Goal: Check status: Check status

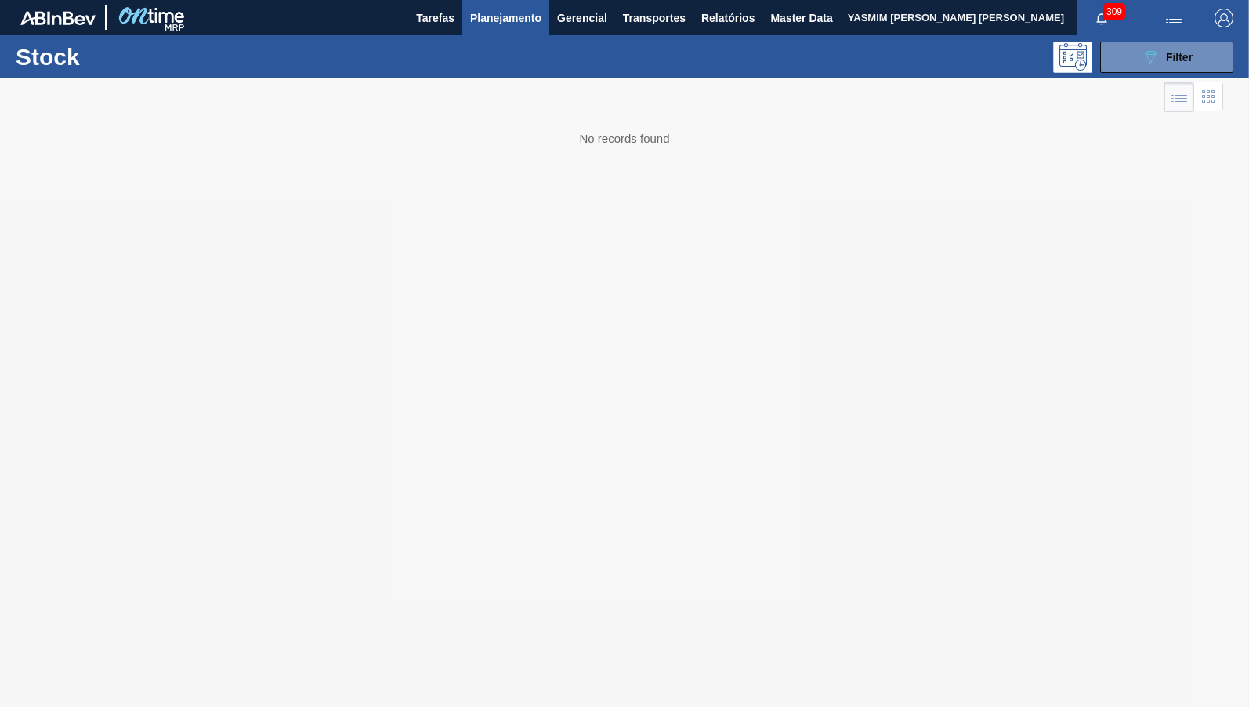
type input "No Scheduling Started"
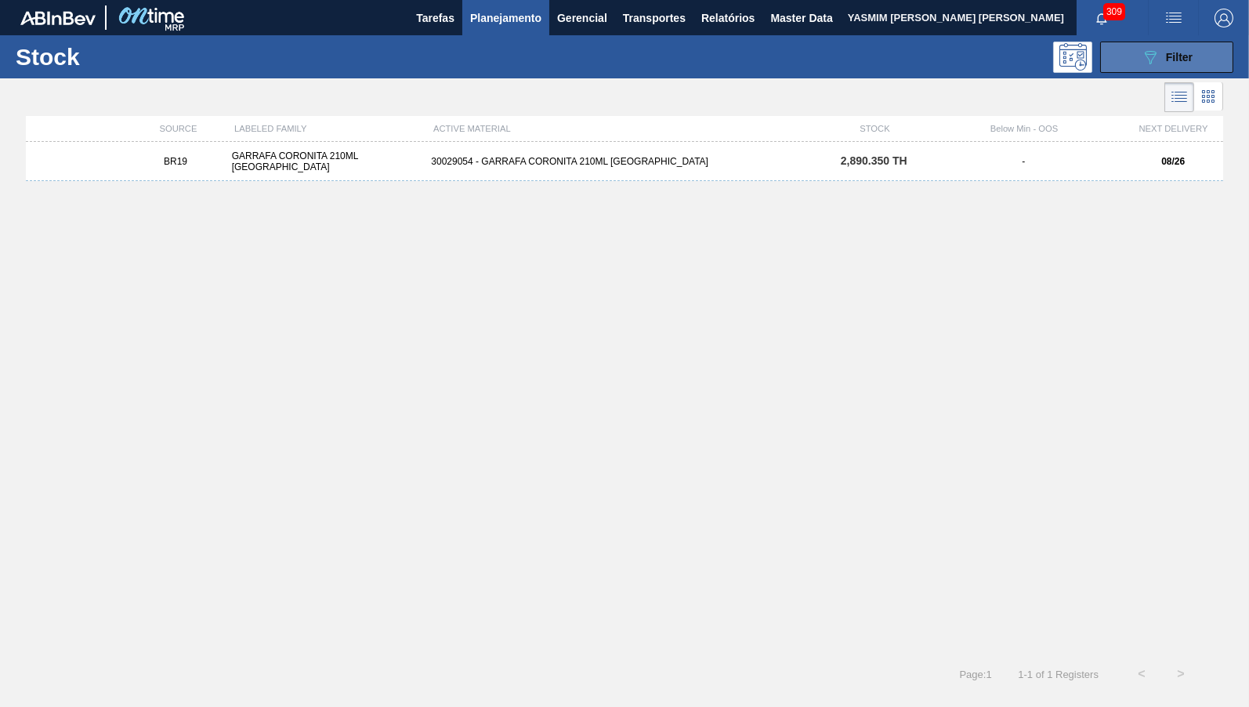
click at [1152, 63] on icon "089F7B8B-B2A5-4AFE-B5C0-19BA573D28AC" at bounding box center [1150, 57] width 19 height 19
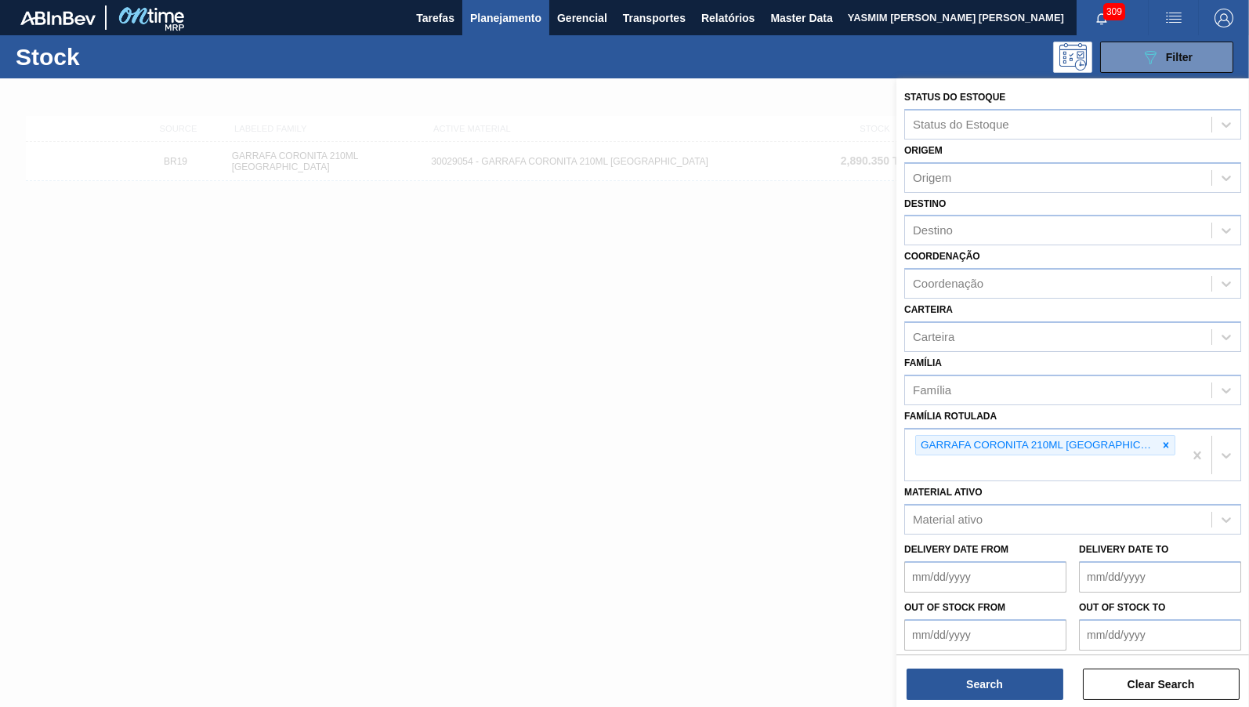
click at [565, 334] on div at bounding box center [624, 431] width 1249 height 707
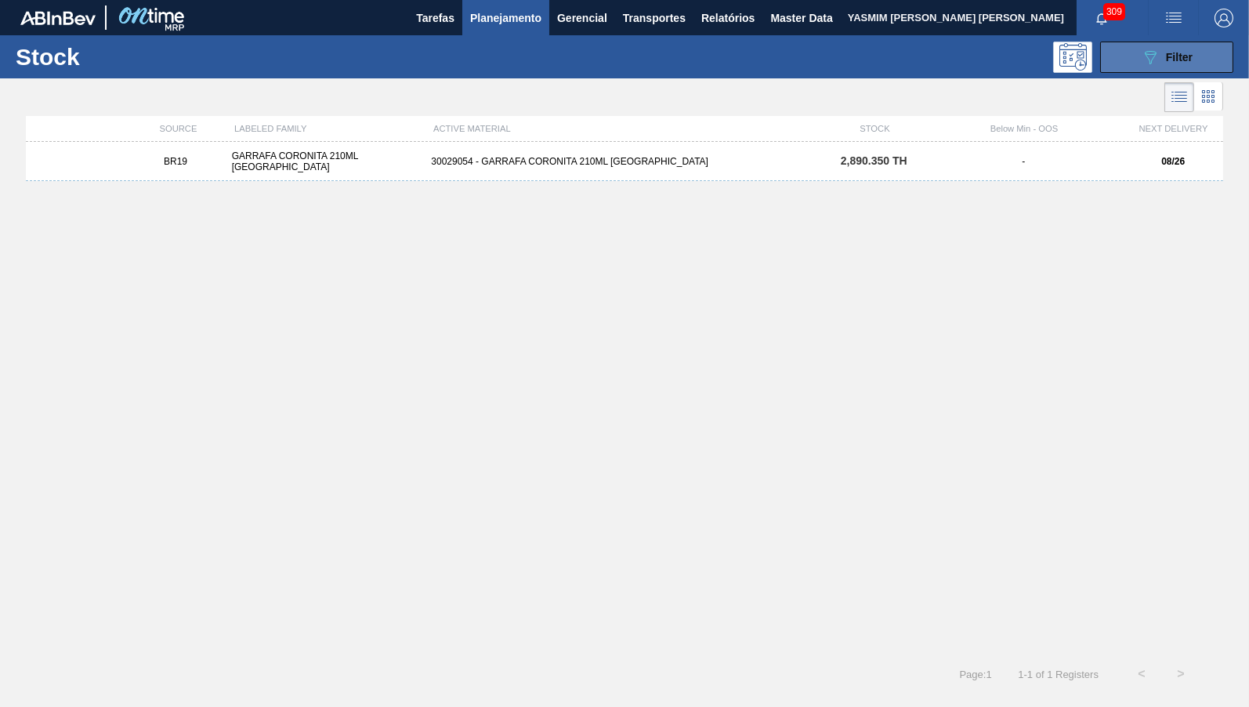
click at [1146, 62] on icon "089F7B8B-B2A5-4AFE-B5C0-19BA573D28AC" at bounding box center [1150, 57] width 19 height 19
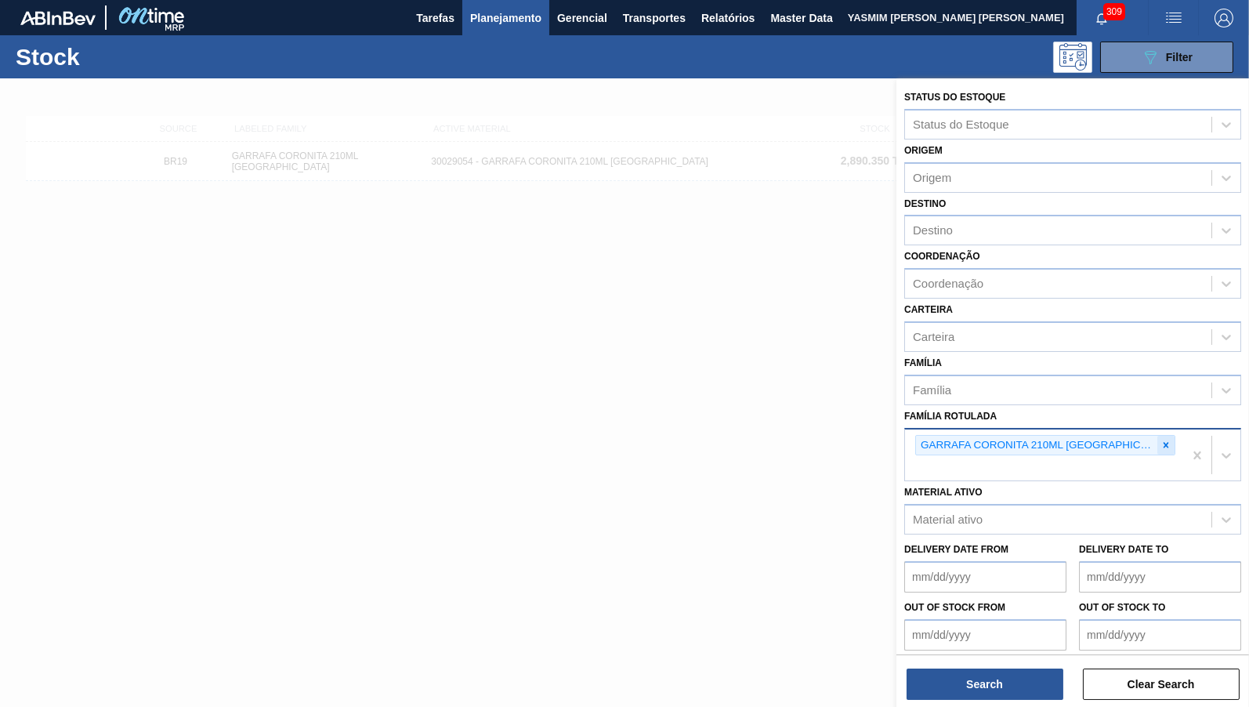
click at [1161, 440] on icon at bounding box center [1166, 445] width 11 height 11
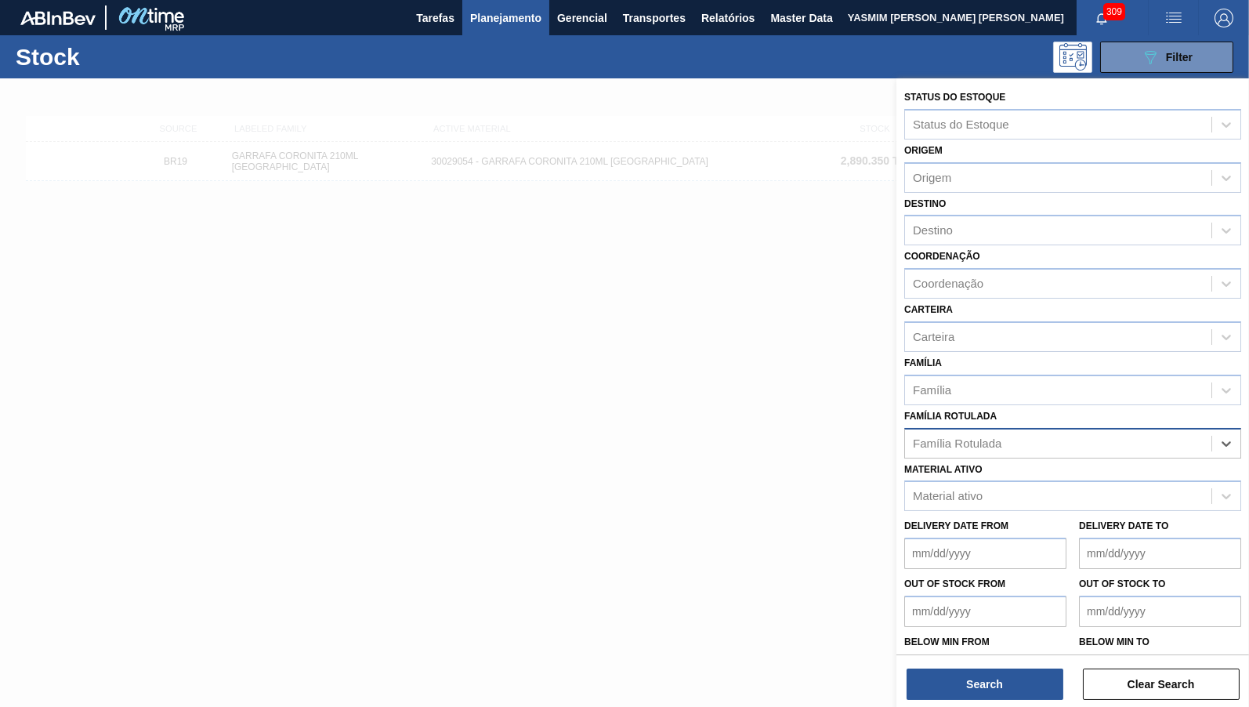
paste Rotulada "30030823"
type Rotulada "3003082"
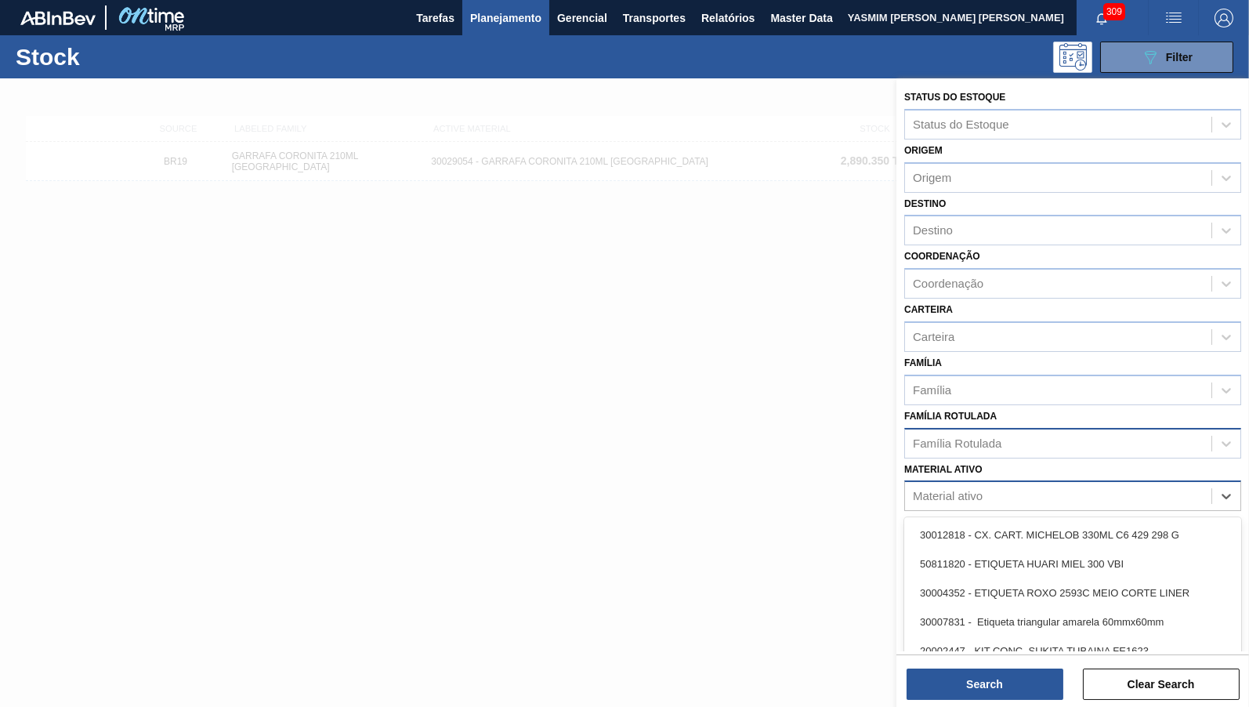
click at [1031, 491] on div "Material ativo" at bounding box center [1058, 496] width 306 height 23
paste ativo "30030823"
paste ativo "23"
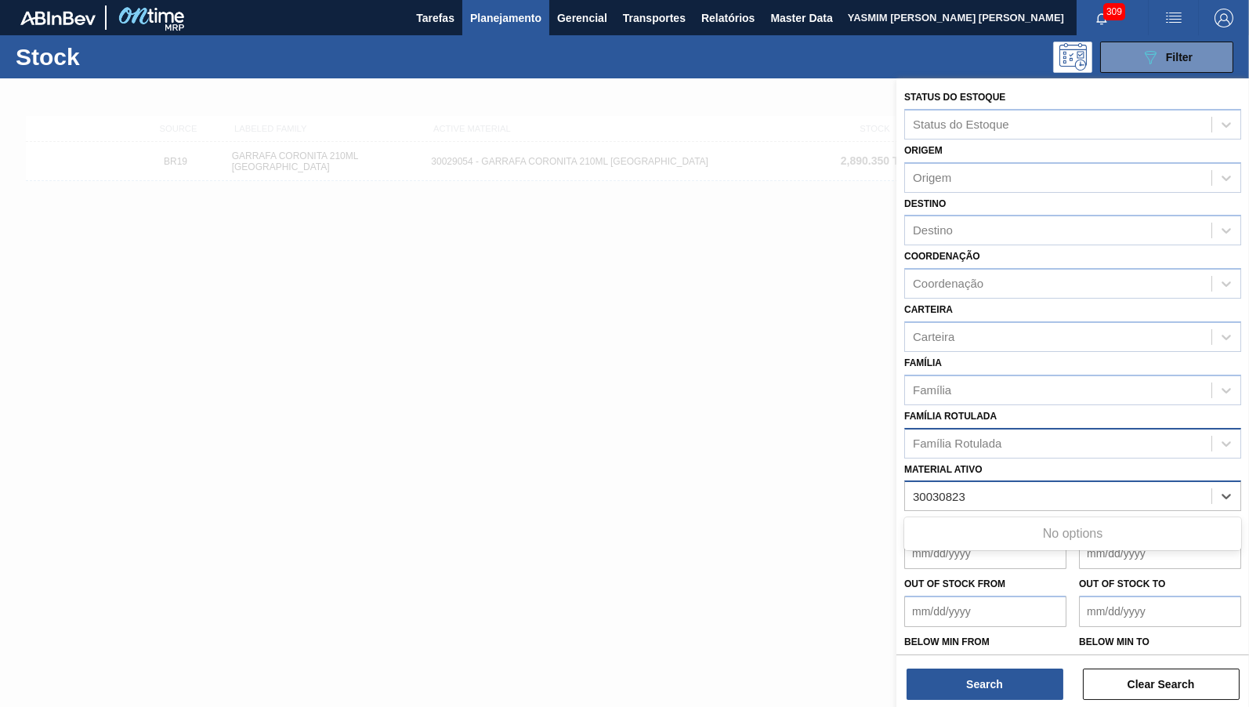
type ativo "30030823"
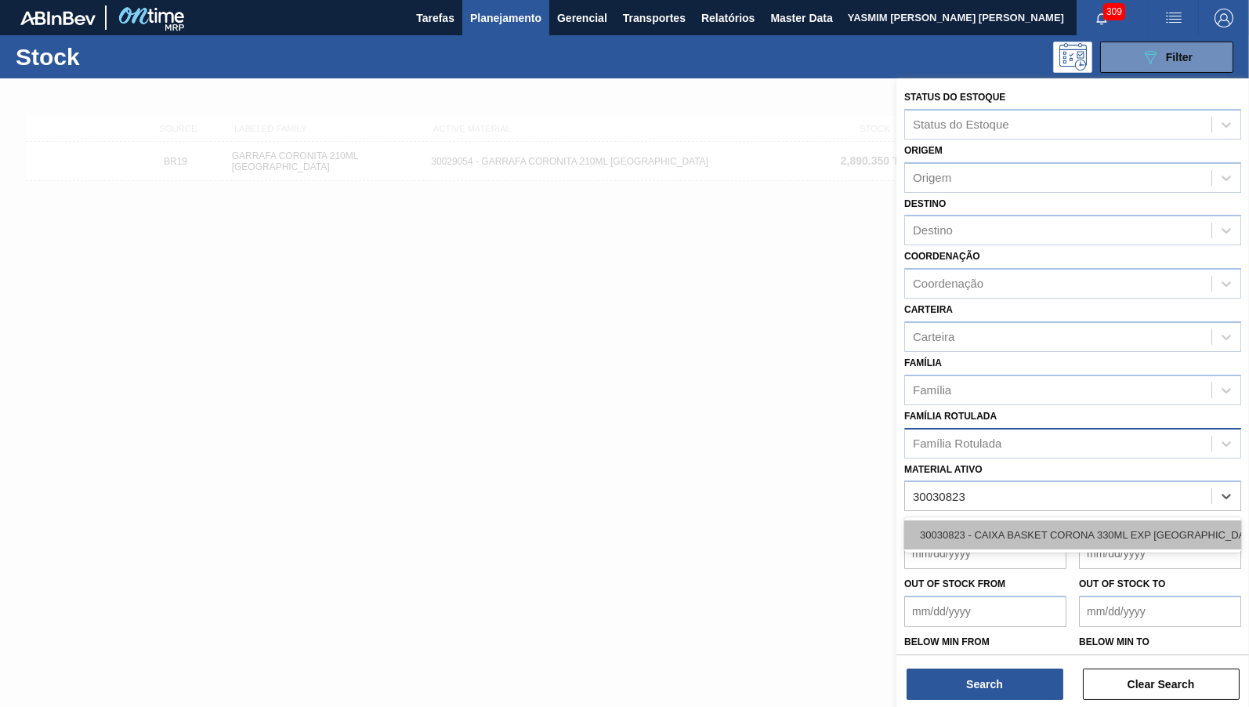
click at [1144, 522] on div "30030823 - CAIXA BASKET CORONA 330ML EXP [GEOGRAPHIC_DATA]" at bounding box center [1072, 534] width 337 height 29
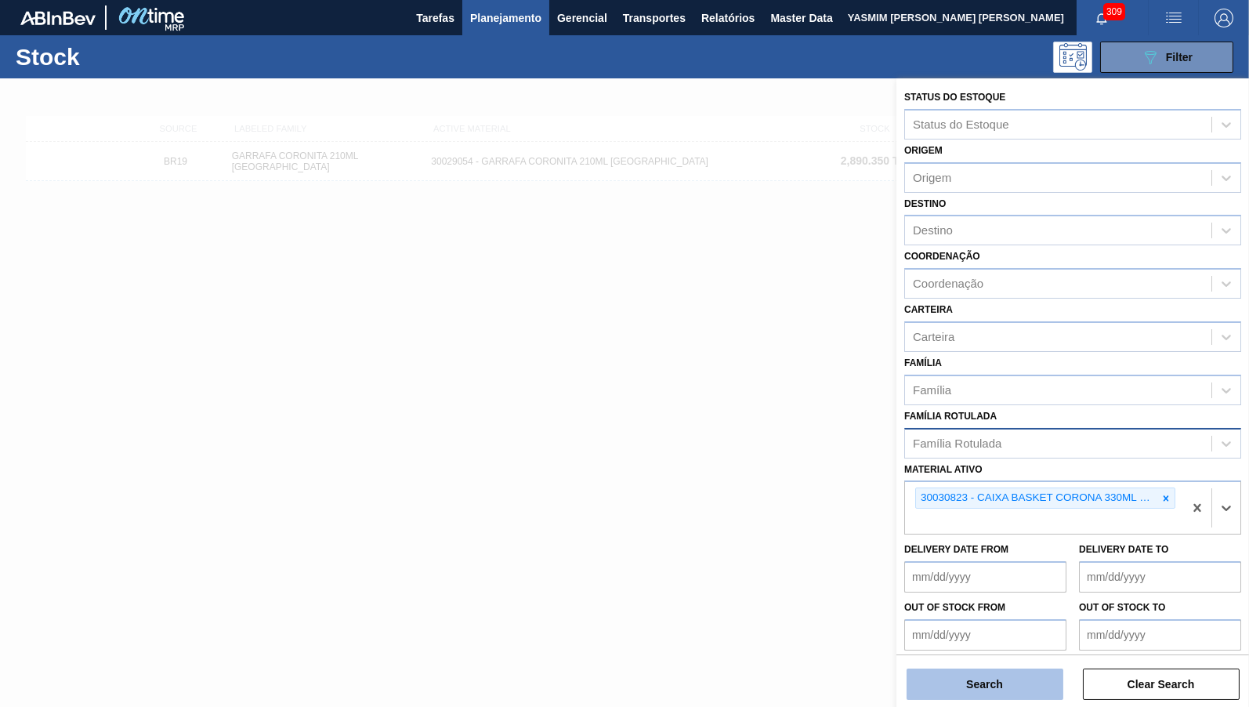
click at [999, 686] on button "Search" at bounding box center [985, 683] width 157 height 31
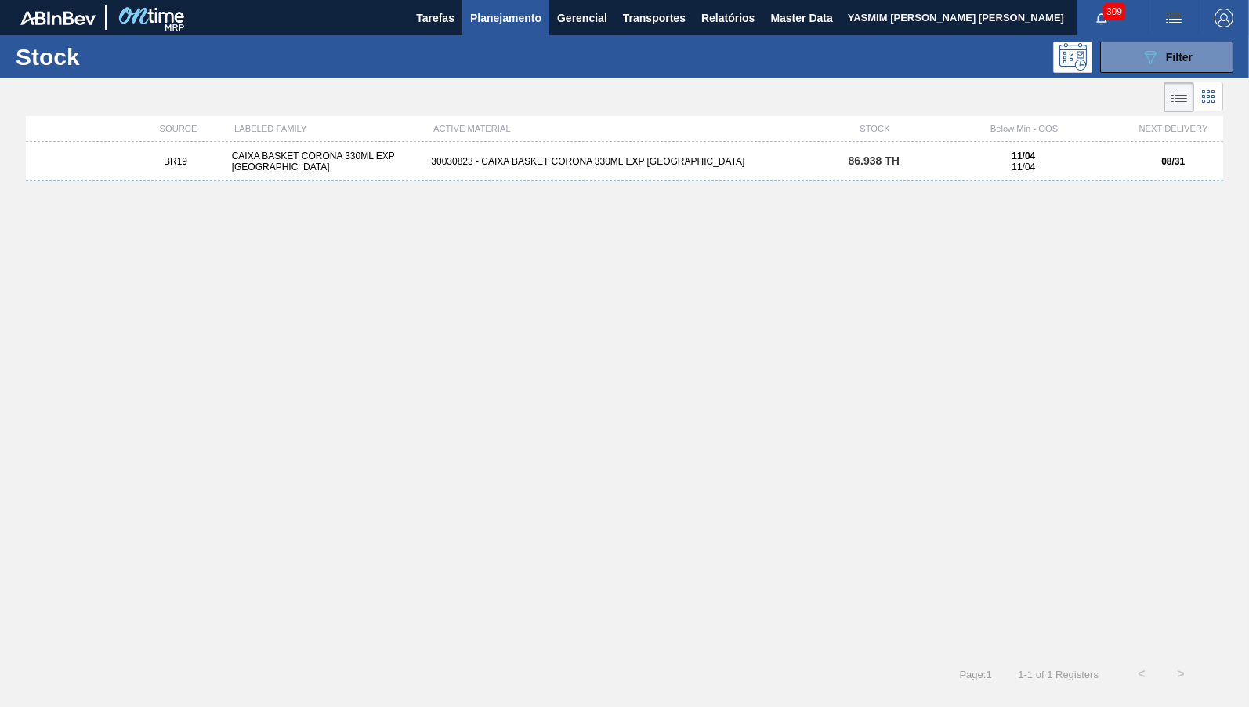
drag, startPoint x: 524, startPoint y: 174, endPoint x: 524, endPoint y: 163, distance: 11.0
click at [524, 163] on div "BR19 CAIXA BASKET CORONA 330ML EXP BOLIVIA 30030823 - CAIXA BASKET CORONA 330ML…" at bounding box center [624, 393] width 1197 height 503
click at [524, 163] on div "30030823 - CAIXA BASKET CORONA 330ML EXP [GEOGRAPHIC_DATA]" at bounding box center [624, 161] width 399 height 11
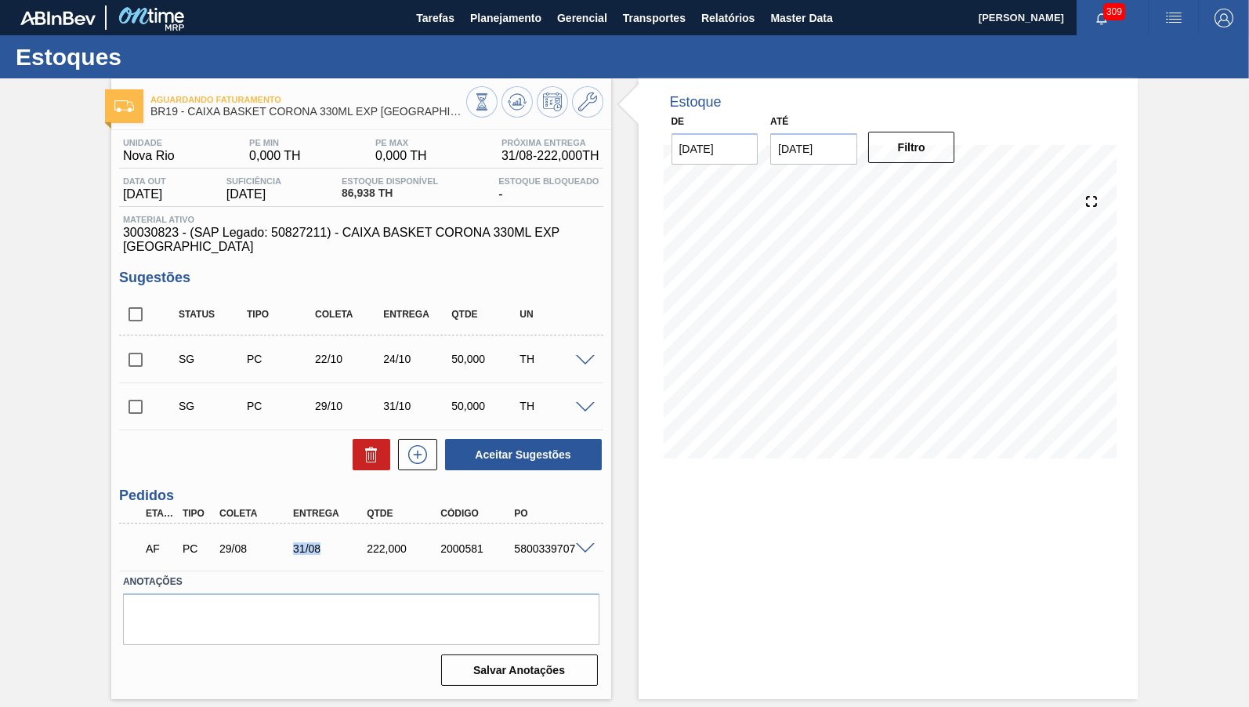
drag, startPoint x: 281, startPoint y: 532, endPoint x: 236, endPoint y: 548, distance: 48.1
click at [297, 548] on div "29/08" at bounding box center [257, 548] width 82 height 13
drag, startPoint x: 212, startPoint y: 547, endPoint x: 333, endPoint y: 536, distance: 122.0
click at [333, 536] on div "AF PC 29/08 31/08 222,000 2000581 5800339707" at bounding box center [357, 546] width 443 height 31
click at [573, 542] on div at bounding box center [587, 548] width 31 height 12
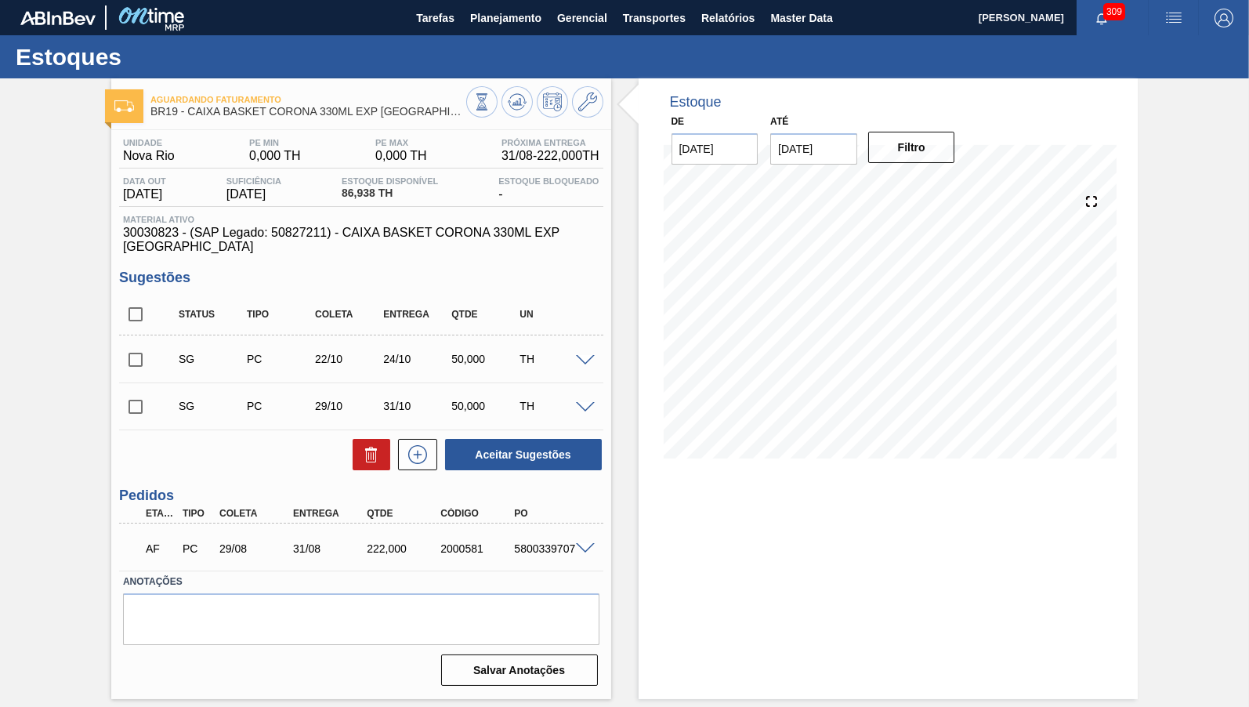
click at [568, 542] on div "5800339707" at bounding box center [551, 548] width 82 height 13
click at [298, 129] on div "Aguardando Faturamento BR19 - CAIXA BASKET CORONA 330ML EXP [GEOGRAPHIC_DATA] U…" at bounding box center [361, 388] width 500 height 621
click at [325, 205] on div "Data out [DATE] Suficiência [DATE] Estoque Disponível 86,938 TH Estoque Bloquea…" at bounding box center [361, 191] width 484 height 31
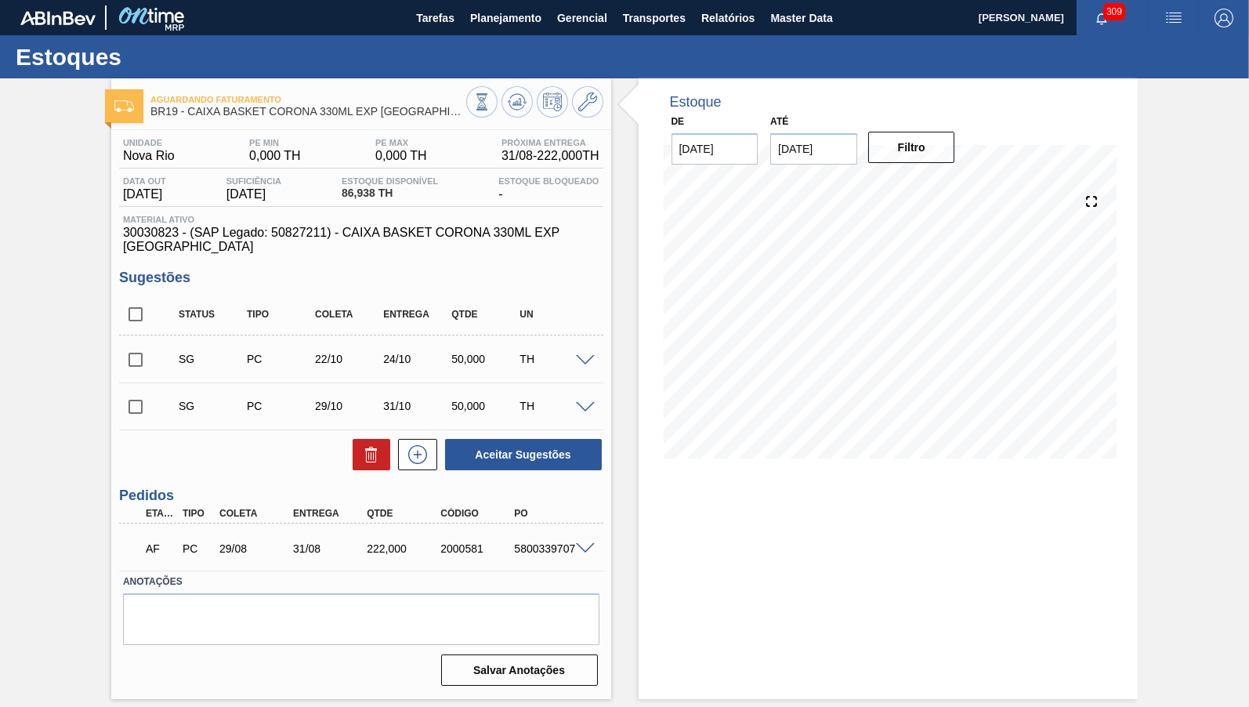
click at [327, 230] on span "30030823 - (SAP Legado: 50827211) - CAIXA BASKET CORONA 330ML EXP [GEOGRAPHIC_D…" at bounding box center [361, 240] width 476 height 28
click at [142, 298] on input "checkbox" at bounding box center [135, 314] width 33 height 33
checkbox input "true"
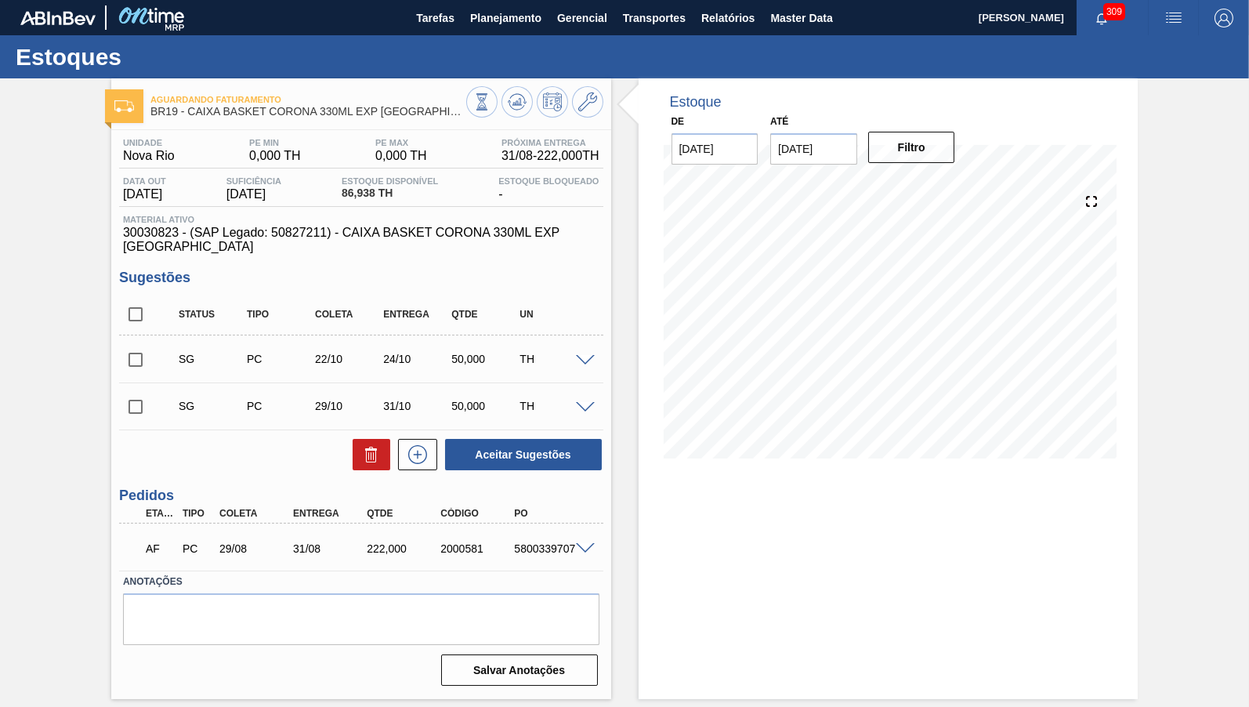
checkbox input "true"
click at [350, 440] on div at bounding box center [367, 454] width 45 height 31
click at [363, 446] on icon at bounding box center [371, 454] width 19 height 19
checkbox input "false"
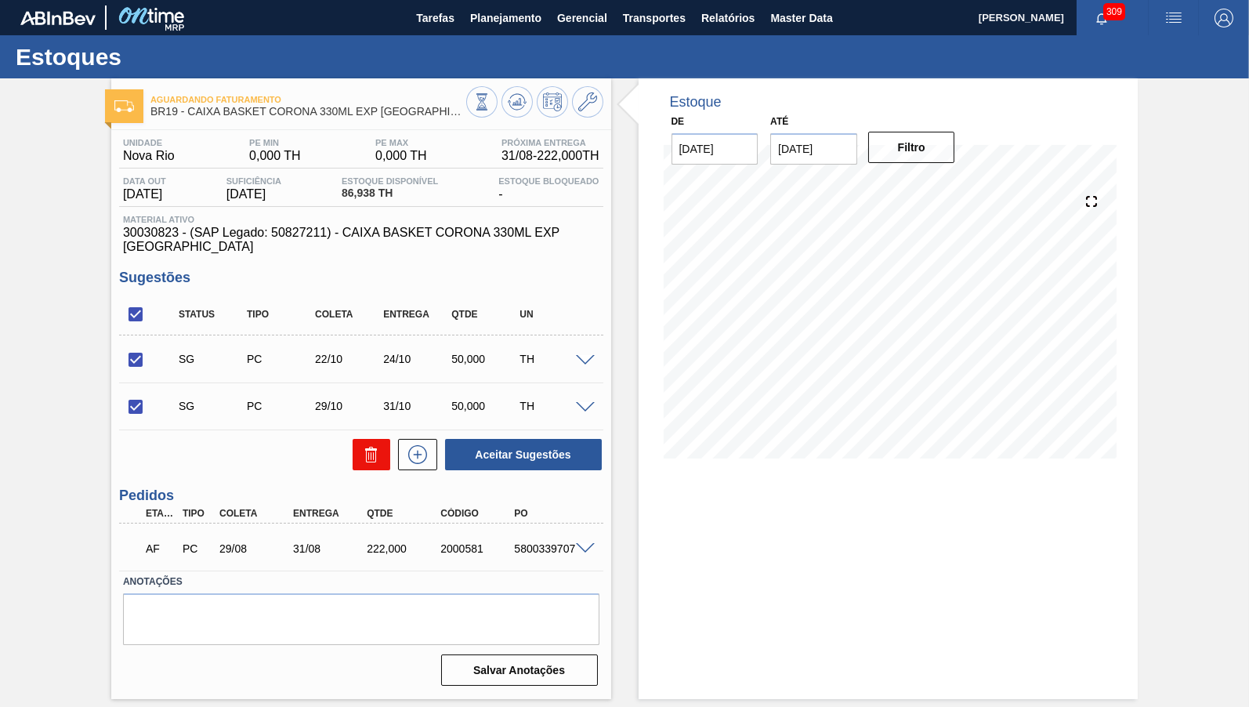
checkbox input "false"
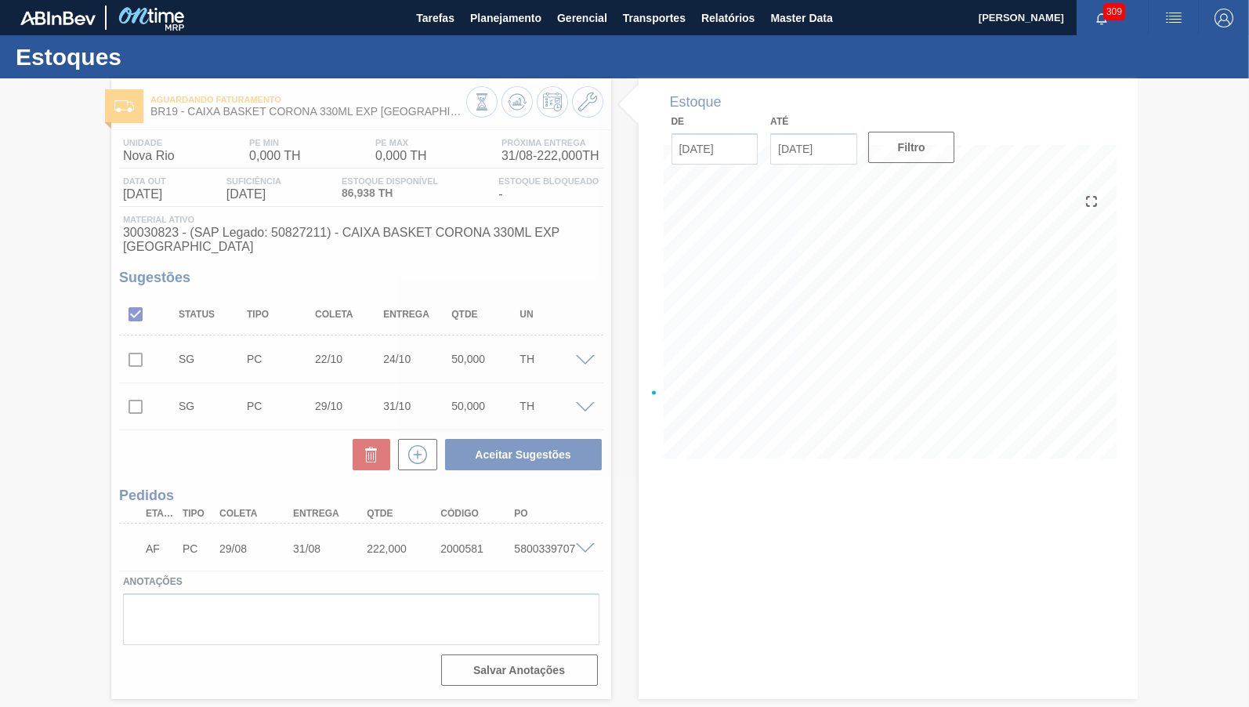
click at [799, 622] on div at bounding box center [624, 392] width 1249 height 629
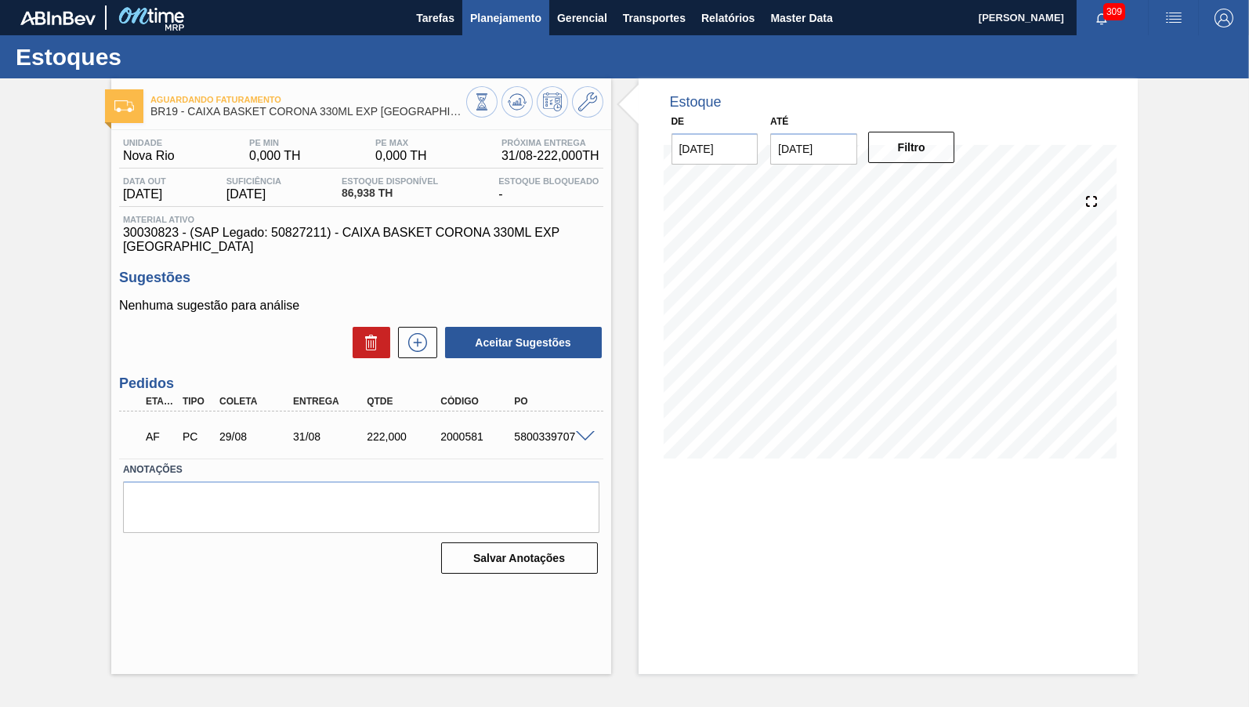
click at [495, 22] on span "Planejamento" at bounding box center [505, 18] width 71 height 19
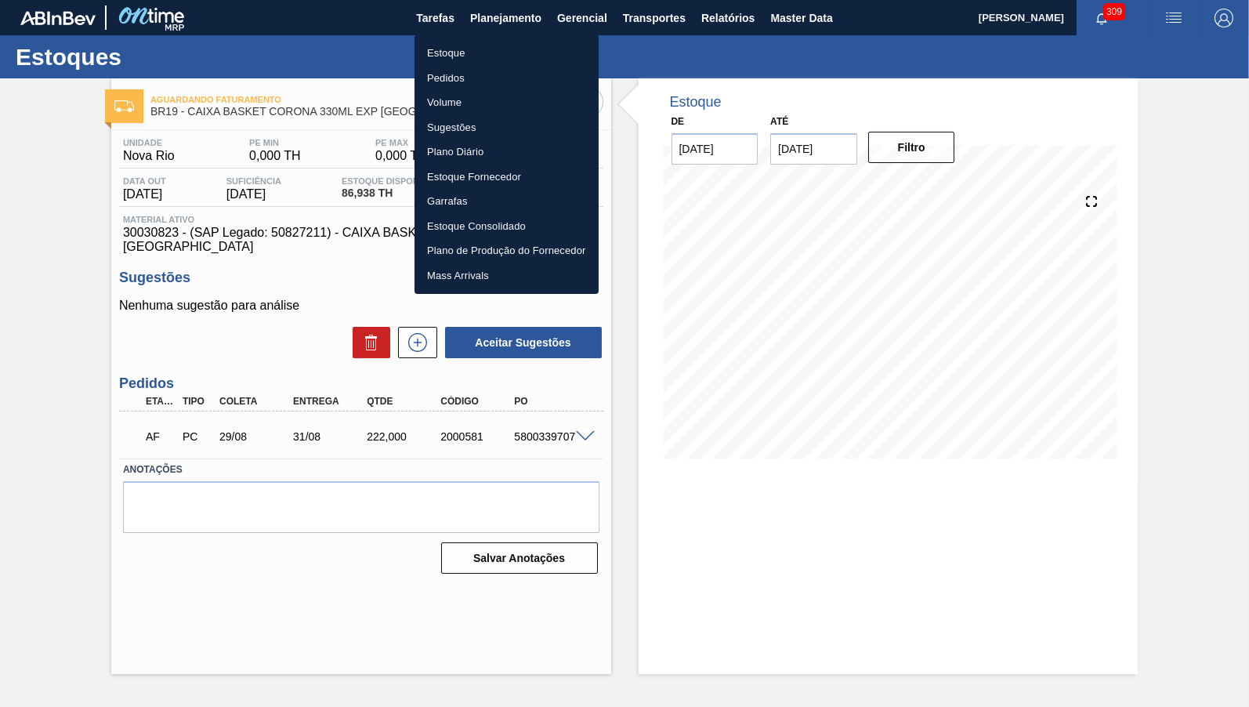
click at [498, 53] on li "Estoque" at bounding box center [507, 53] width 184 height 25
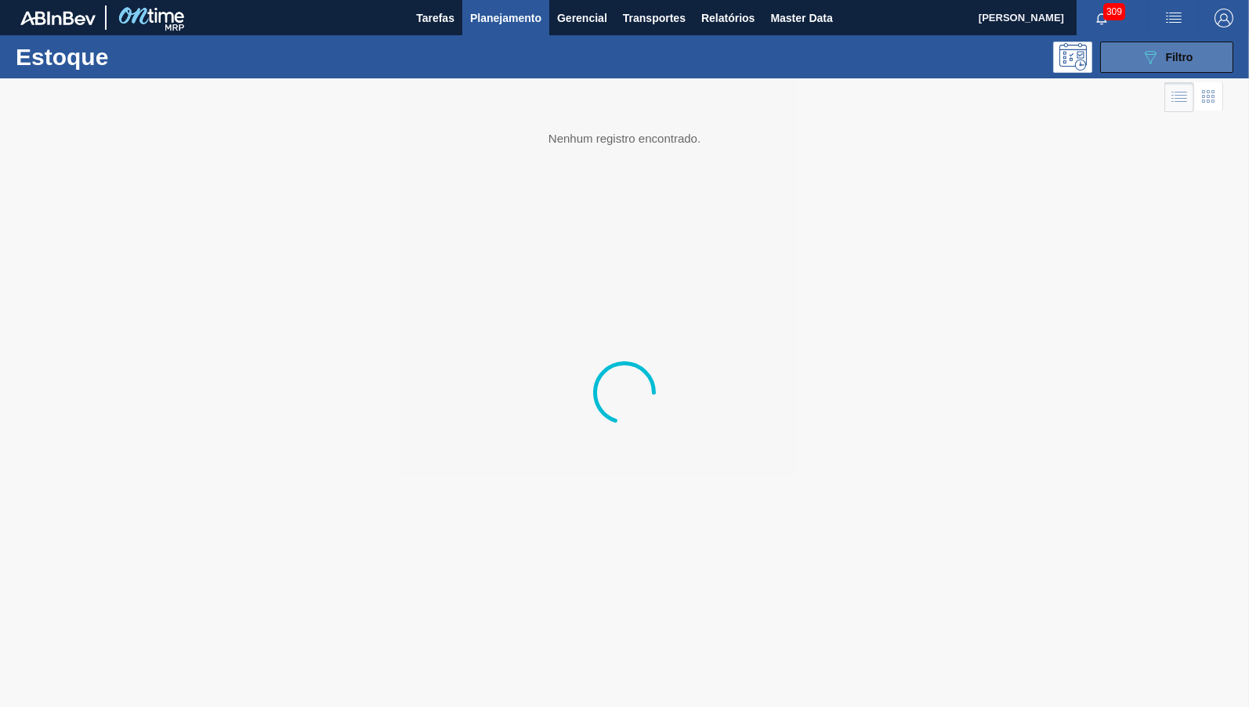
click at [1142, 62] on icon "089F7B8B-B2A5-4AFE-B5C0-19BA573D28AC" at bounding box center [1150, 57] width 19 height 19
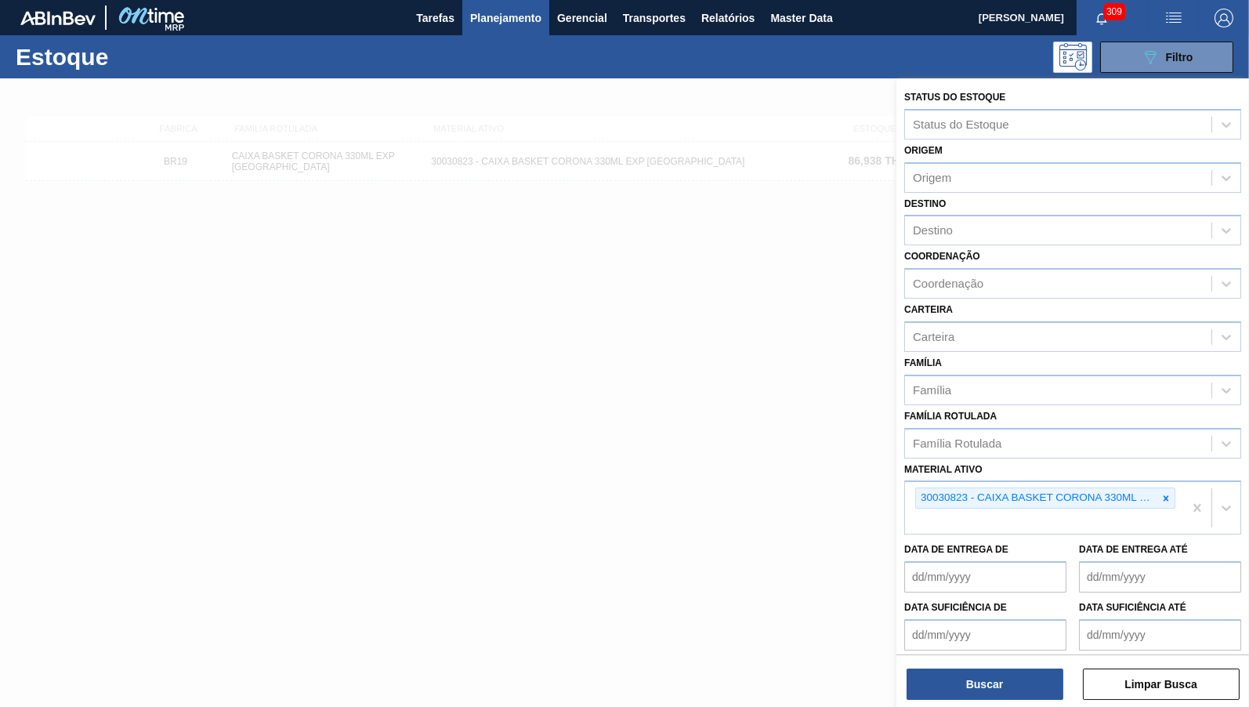
drag, startPoint x: 1165, startPoint y: 484, endPoint x: 1136, endPoint y: 527, distance: 51.9
click at [1169, 493] on icon at bounding box center [1166, 498] width 11 height 11
paste ativo "30030822"
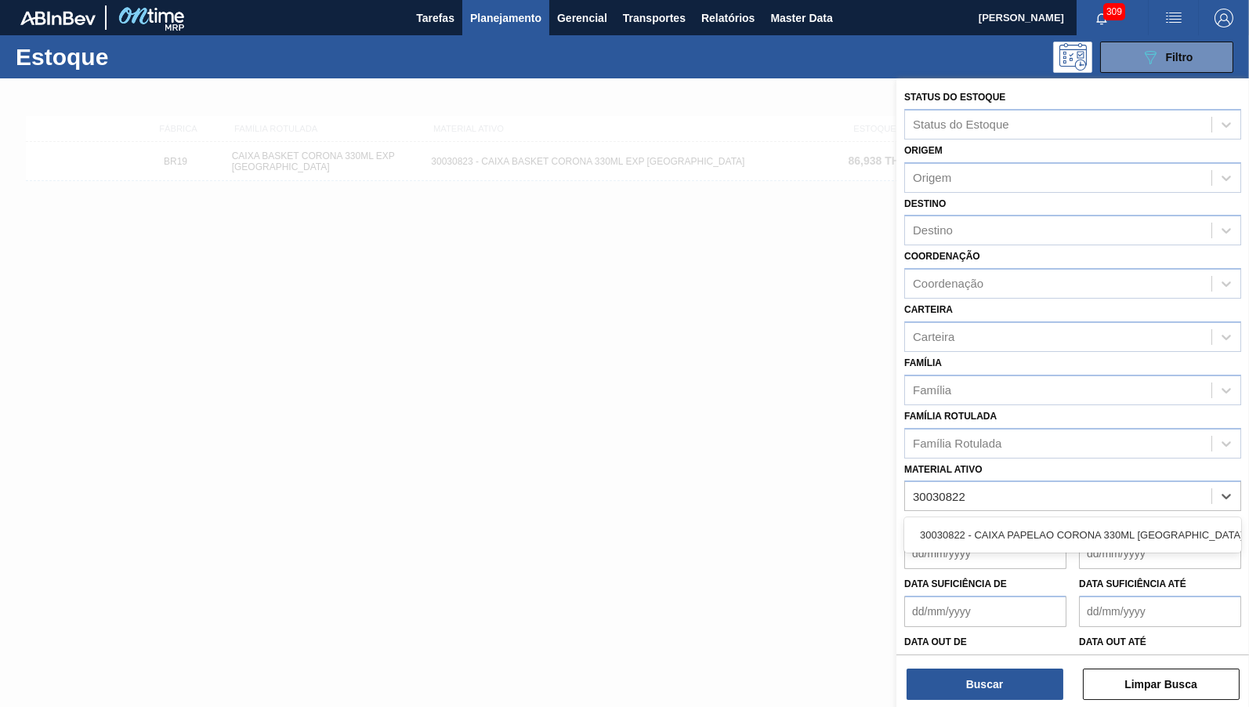
type ativo "3003082"
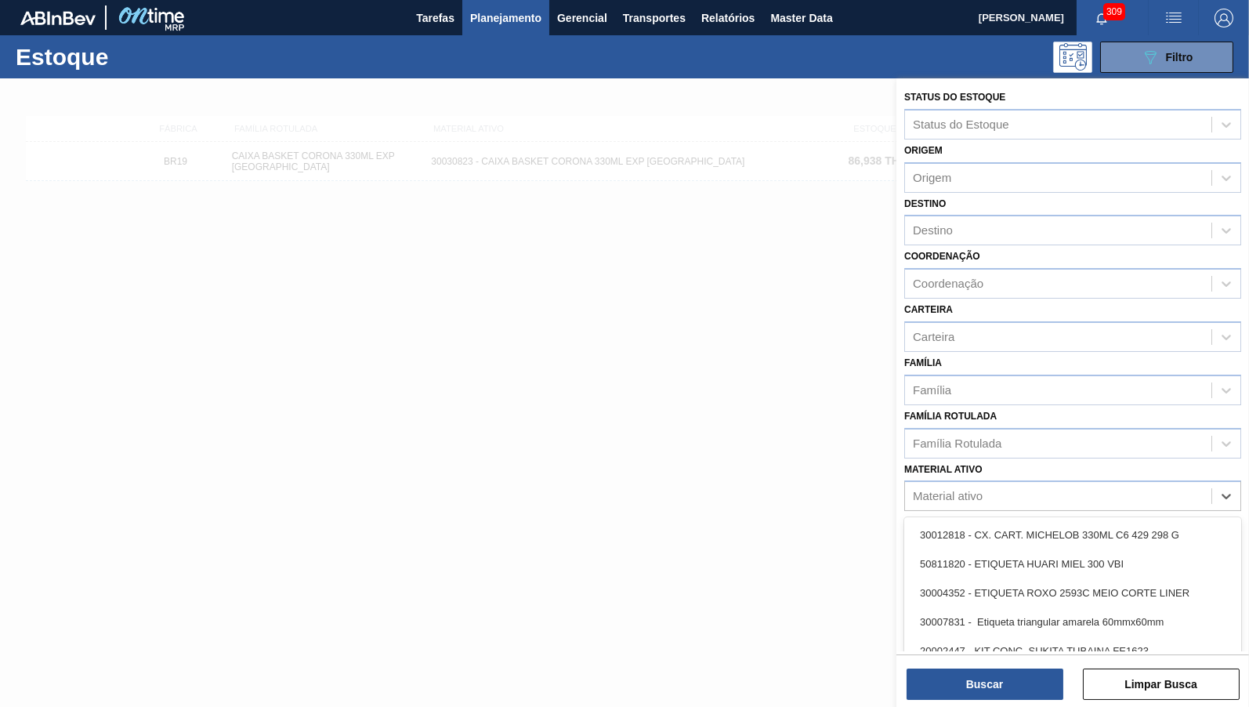
paste ativo "30030822"
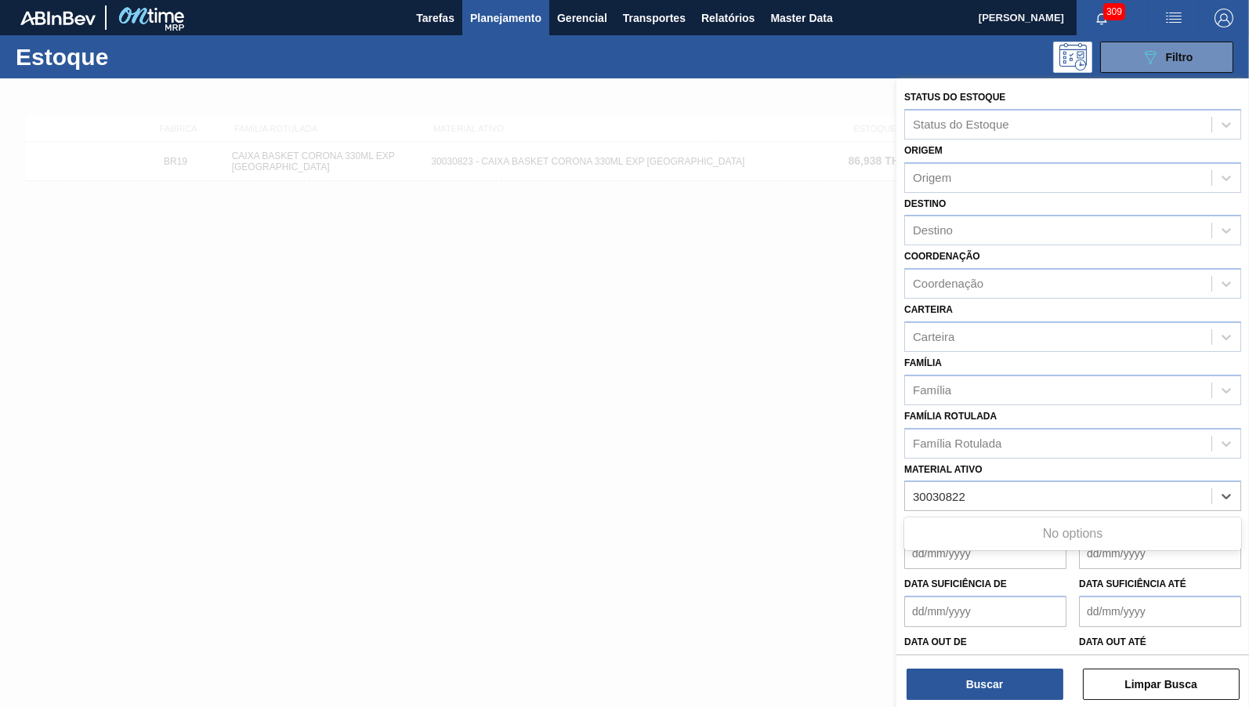
type ativo "3003082"
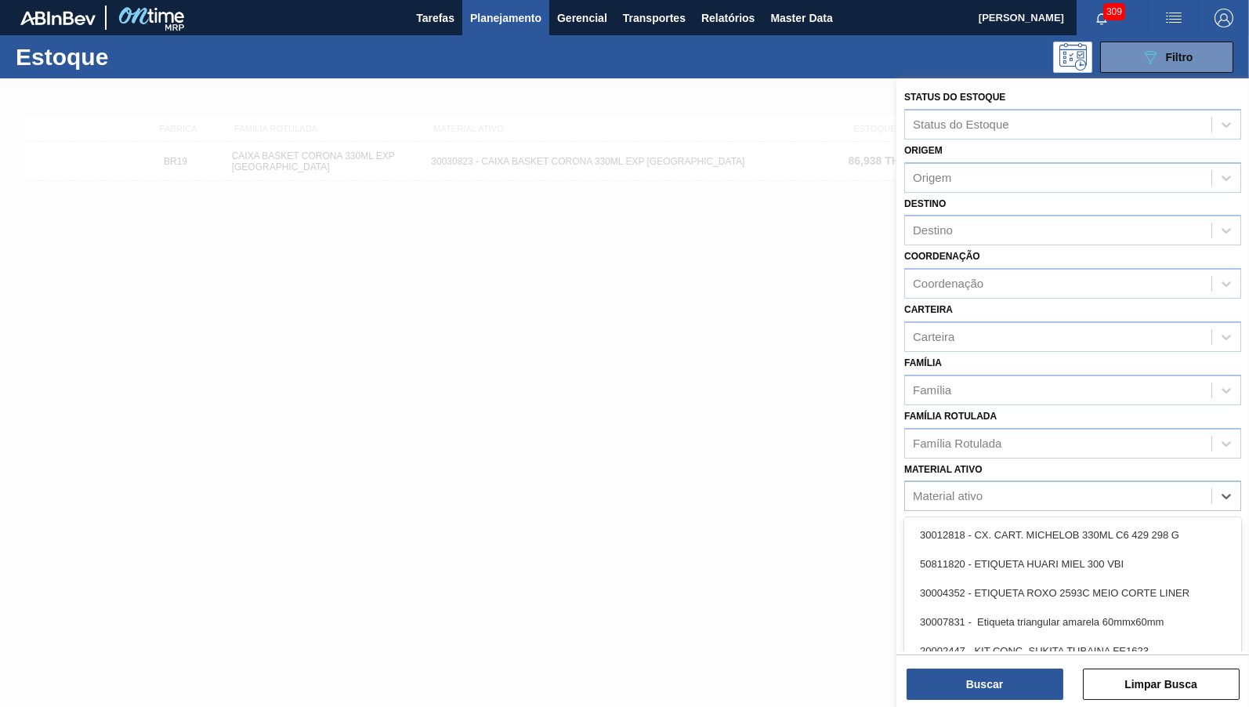
paste ativo "30030822"
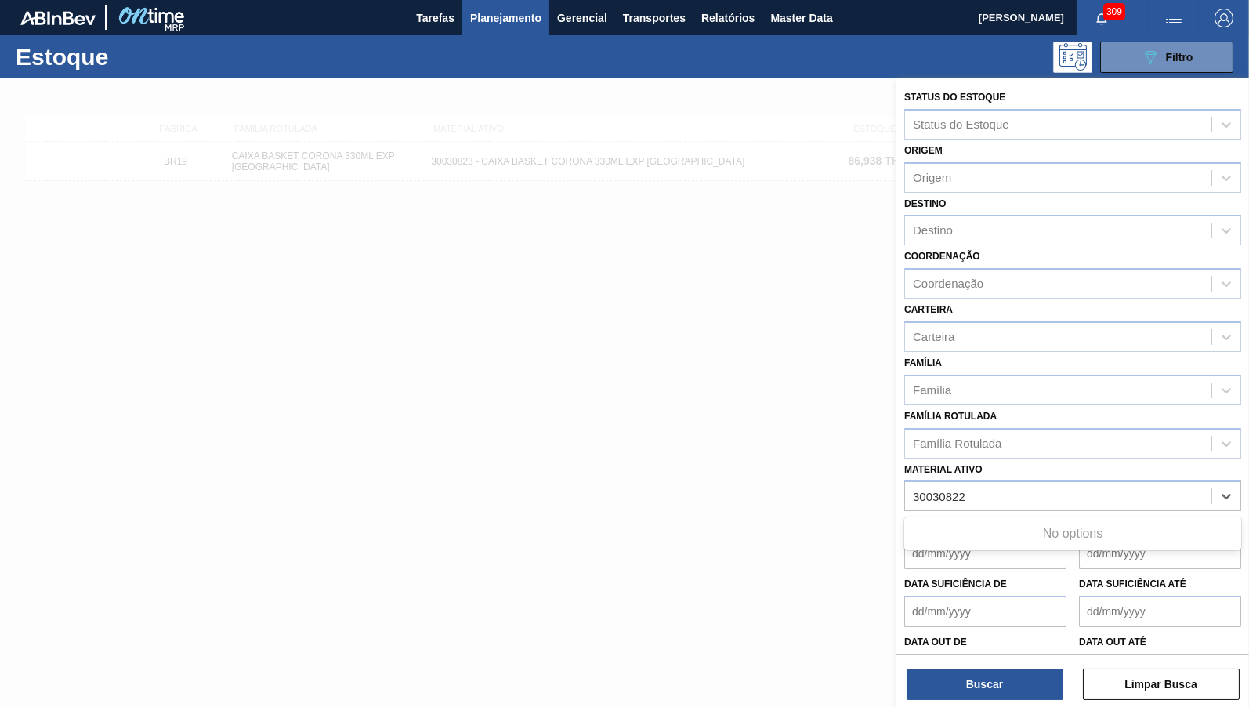
type ativo "30030822"
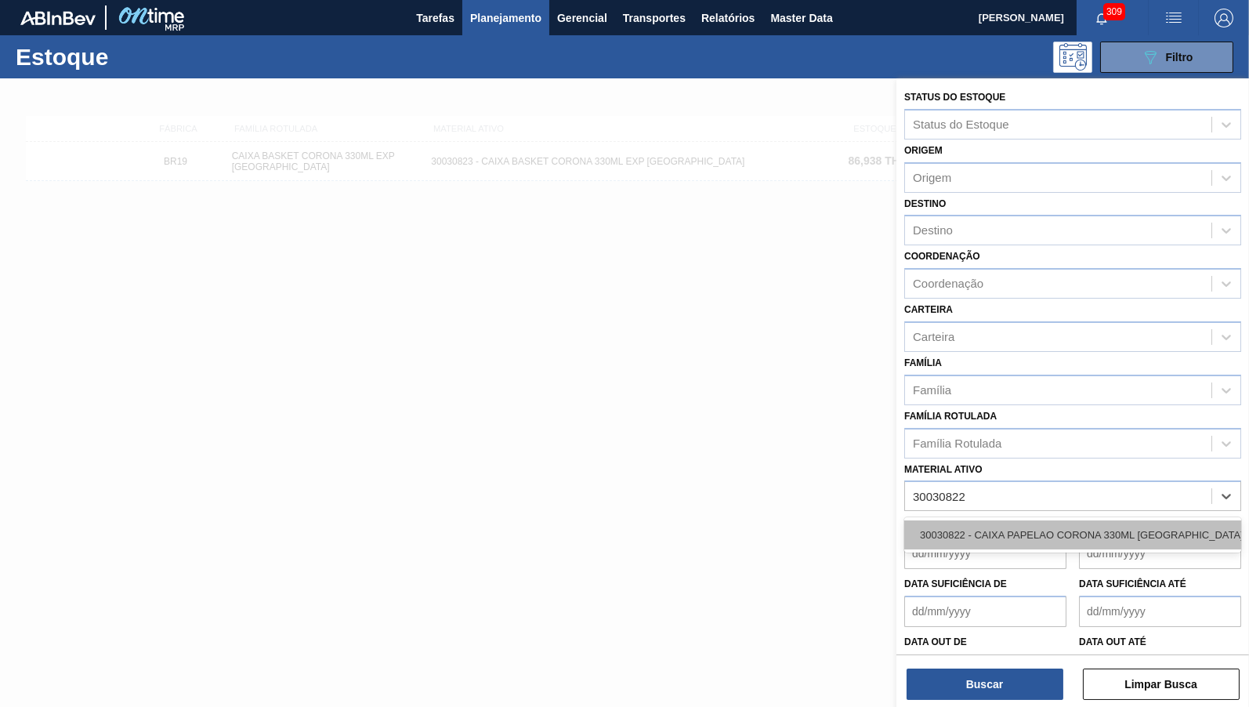
click at [1126, 522] on div "30030822 - CAIXA PAPELAO CORONA 330ML [GEOGRAPHIC_DATA]" at bounding box center [1072, 534] width 337 height 29
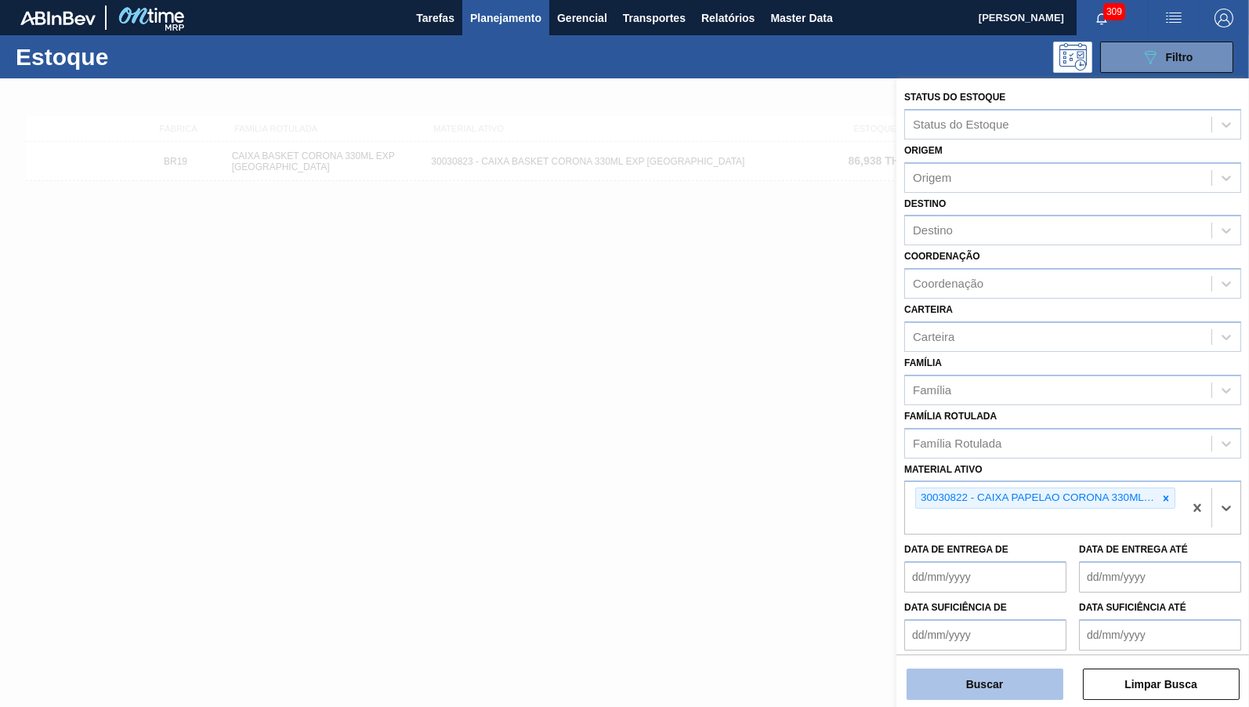
click at [967, 691] on button "Buscar" at bounding box center [985, 683] width 157 height 31
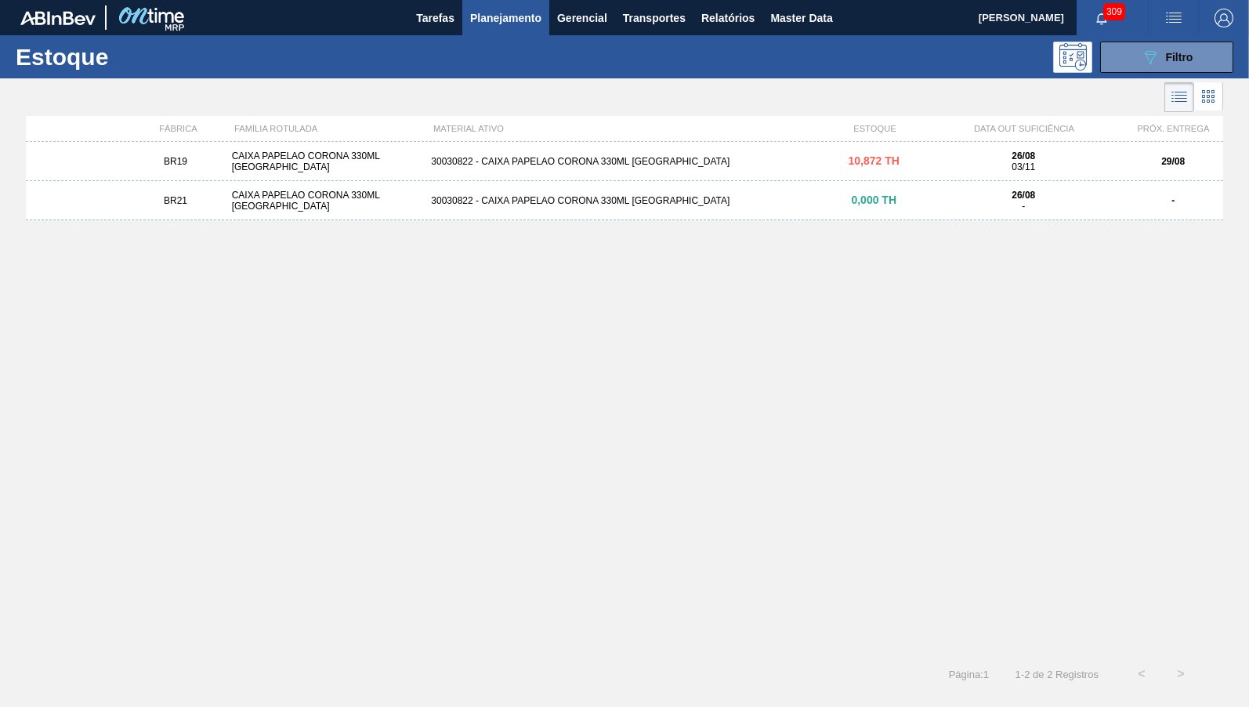
click at [409, 156] on div "CAIXA PAPELAO CORONA 330ML [GEOGRAPHIC_DATA]" at bounding box center [326, 161] width 200 height 22
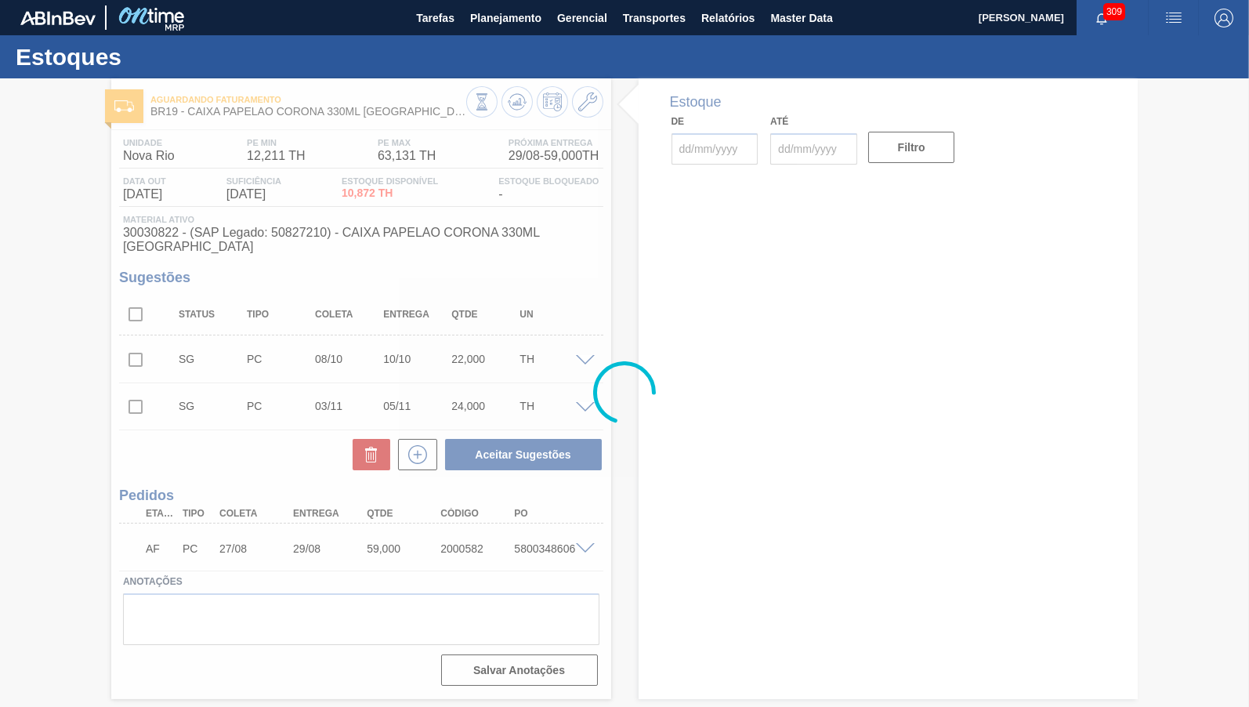
type input "[DATE]"
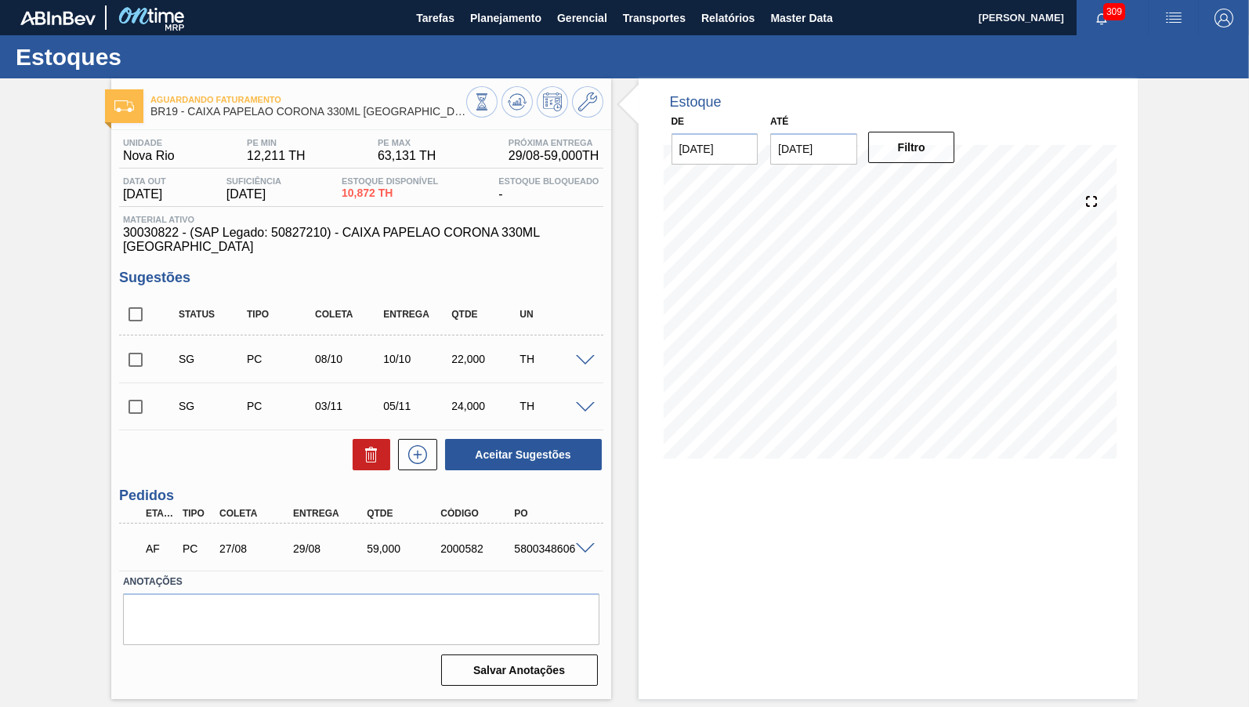
click at [396, 230] on span "30030822 - (SAP Legado: 50827210) - CAIXA PAPELAO CORONA 330ML [GEOGRAPHIC_DATA]" at bounding box center [361, 240] width 476 height 28
drag, startPoint x: 289, startPoint y: 531, endPoint x: 335, endPoint y: 522, distance: 47.0
click at [335, 531] on div "AF PC 27/08 29/08 59,000 2000582 5800348606" at bounding box center [357, 546] width 443 height 31
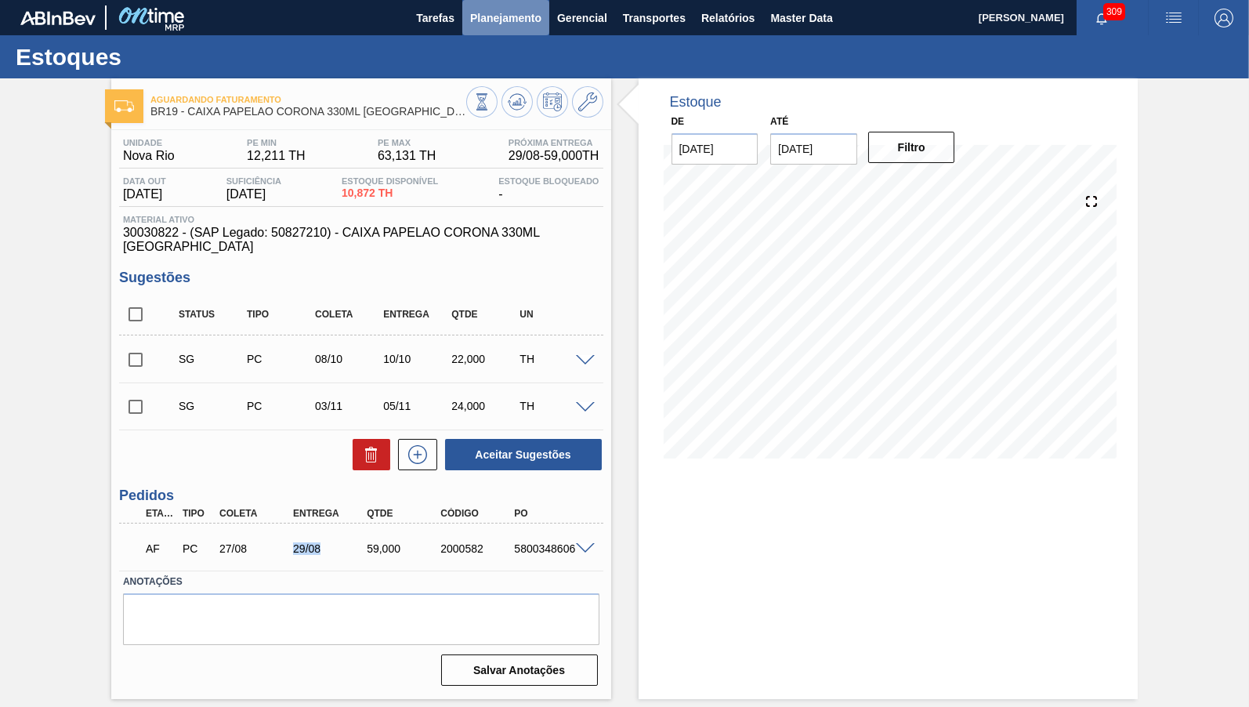
click at [505, 13] on button "Planejamento" at bounding box center [505, 17] width 87 height 35
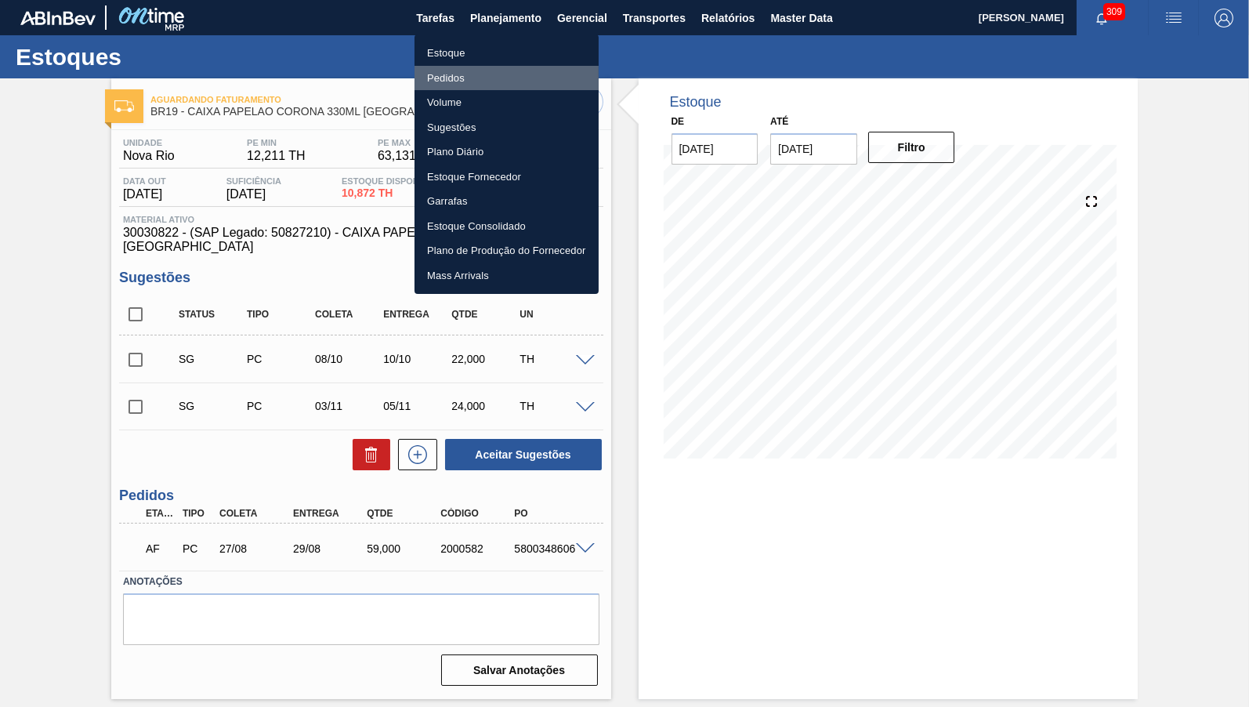
click at [479, 72] on li "Pedidos" at bounding box center [507, 78] width 184 height 25
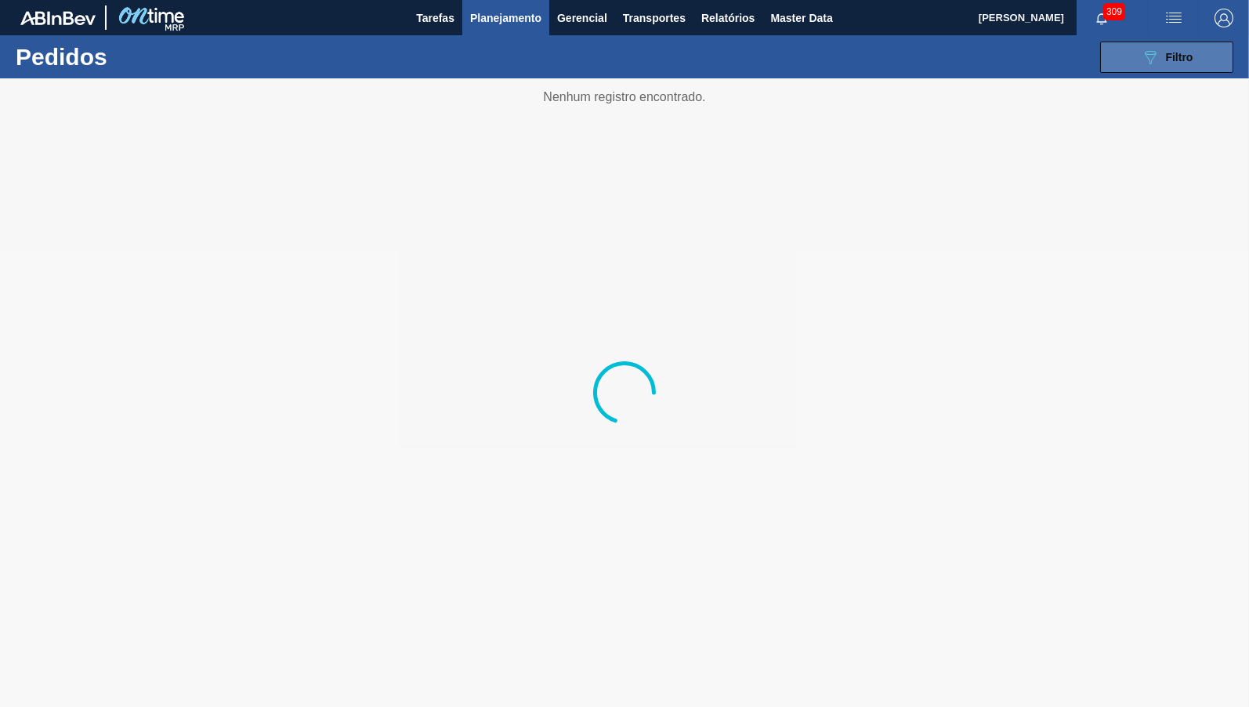
click at [1219, 58] on button "089F7B8B-B2A5-4AFE-B5C0-19BA573D28AC Filtro" at bounding box center [1166, 57] width 133 height 31
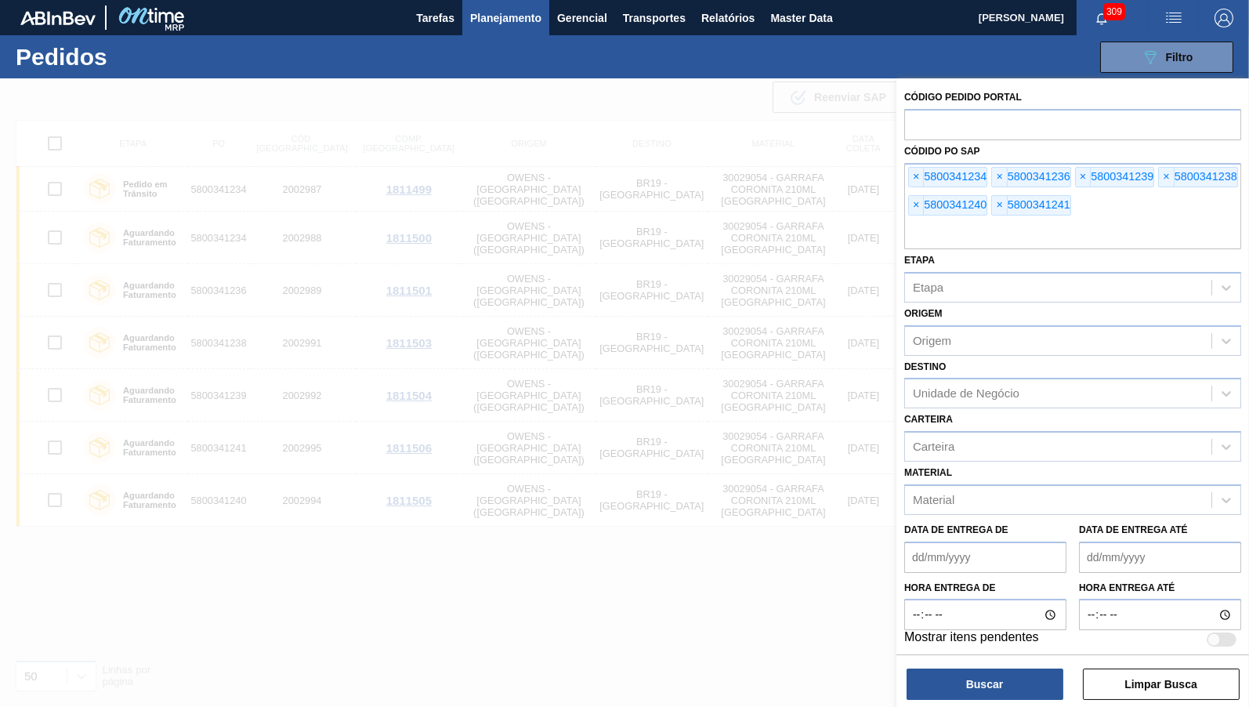
click at [911, 168] on span "×" at bounding box center [916, 177] width 15 height 19
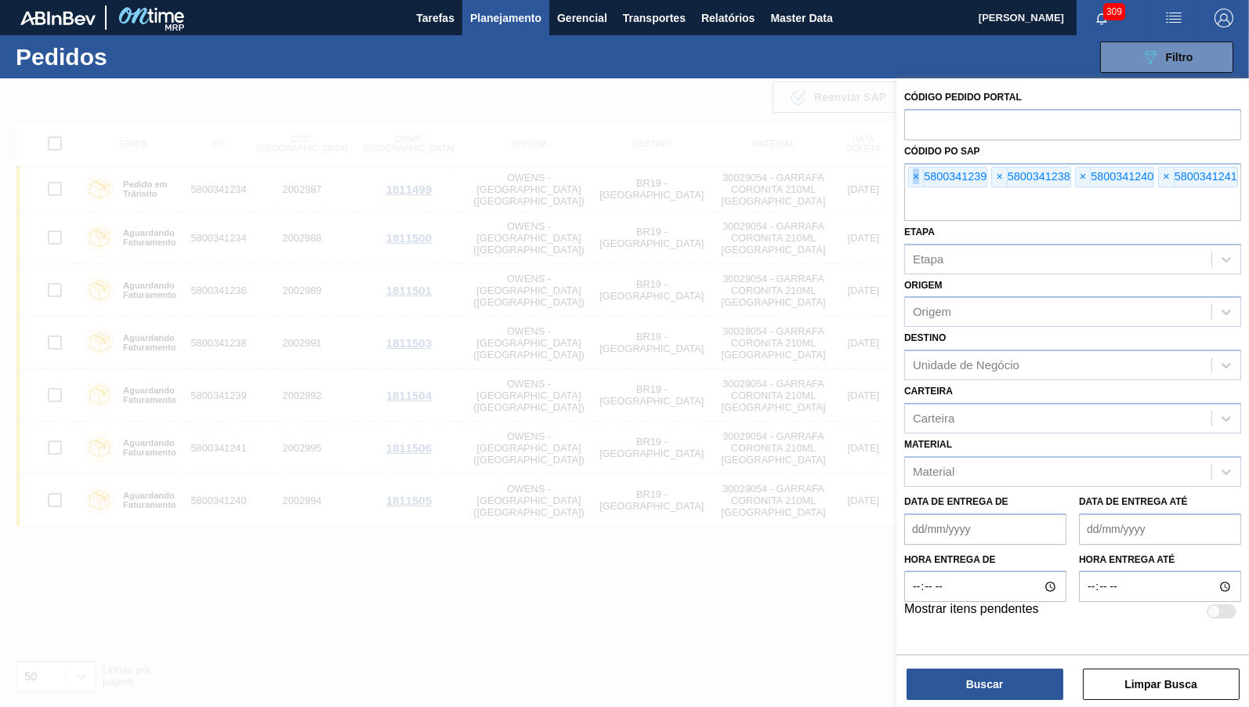
click at [911, 168] on span "×" at bounding box center [916, 177] width 15 height 19
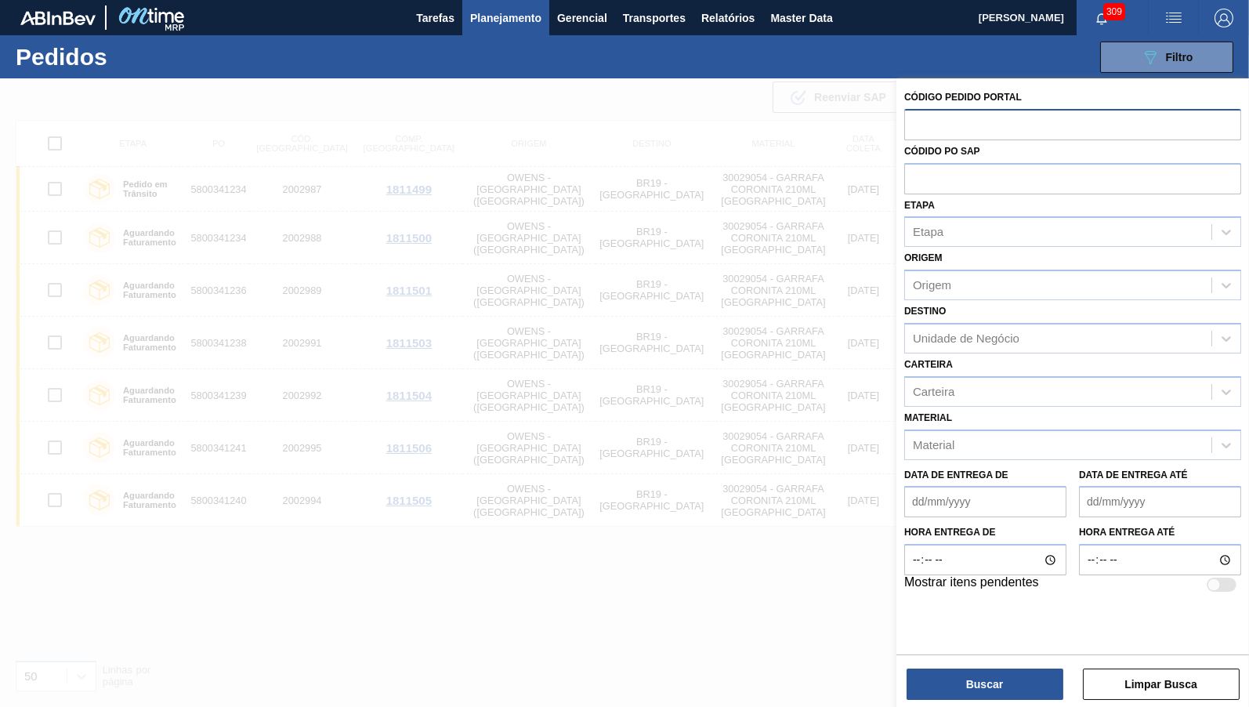
click at [966, 120] on input "text" at bounding box center [1072, 124] width 337 height 30
paste input "1921393"
type input "1921393"
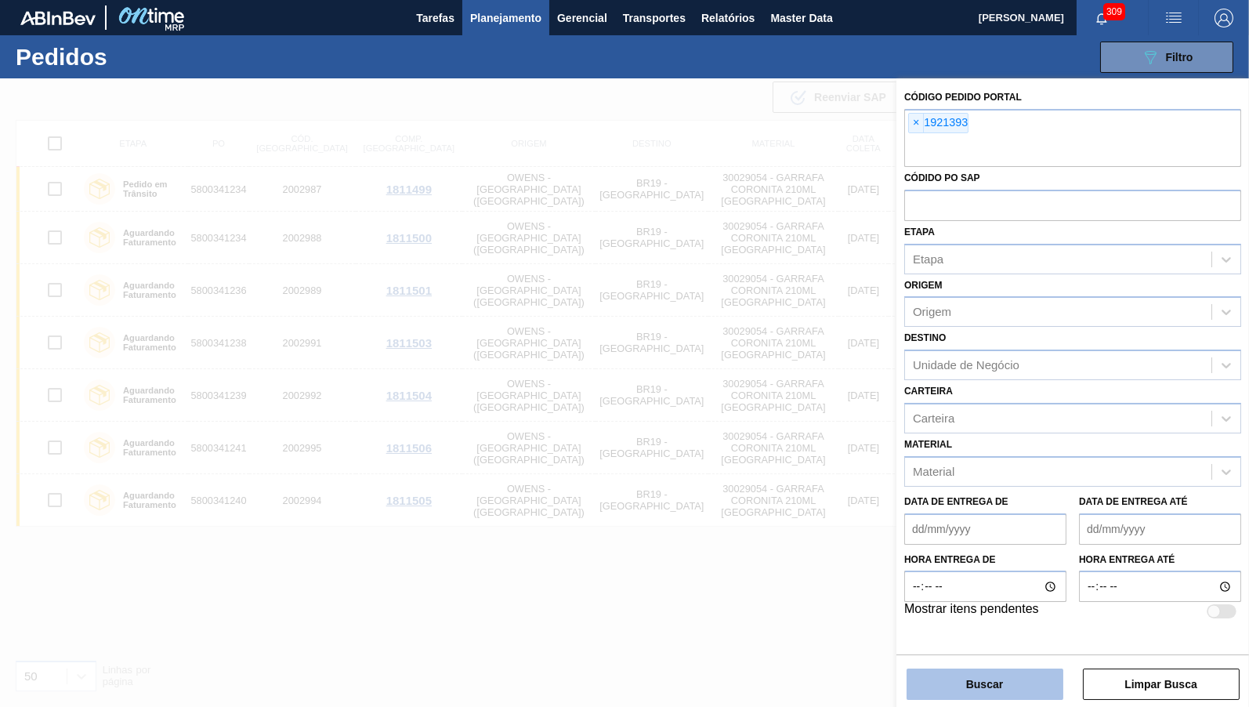
click at [961, 680] on button "Buscar" at bounding box center [985, 683] width 157 height 31
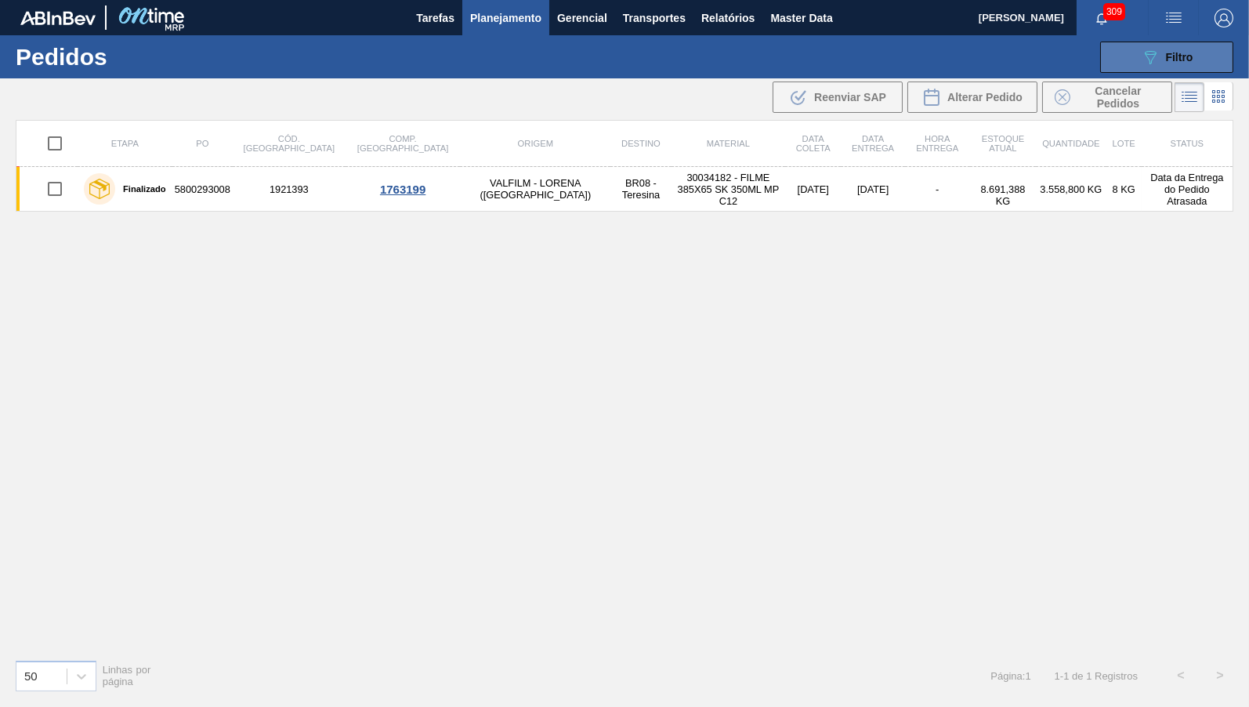
click at [1212, 63] on button "089F7B8B-B2A5-4AFE-B5C0-19BA573D28AC Filtro" at bounding box center [1166, 57] width 133 height 31
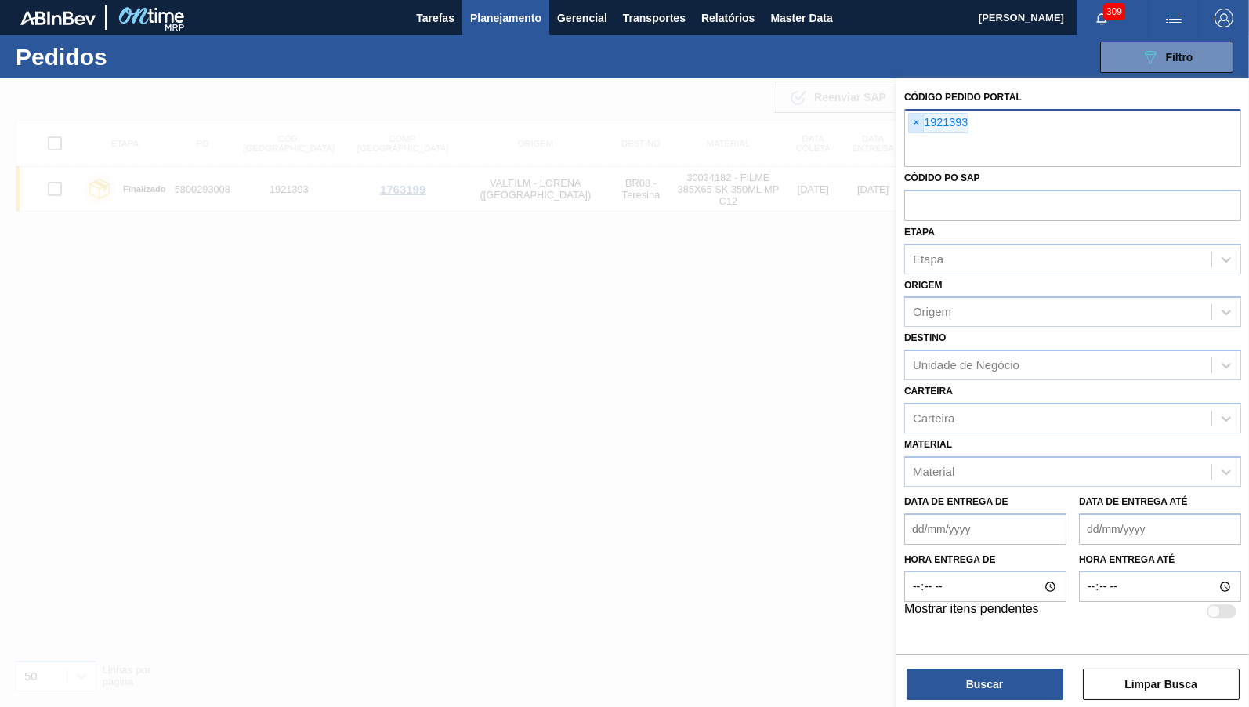
click at [916, 114] on span "×" at bounding box center [916, 123] width 15 height 19
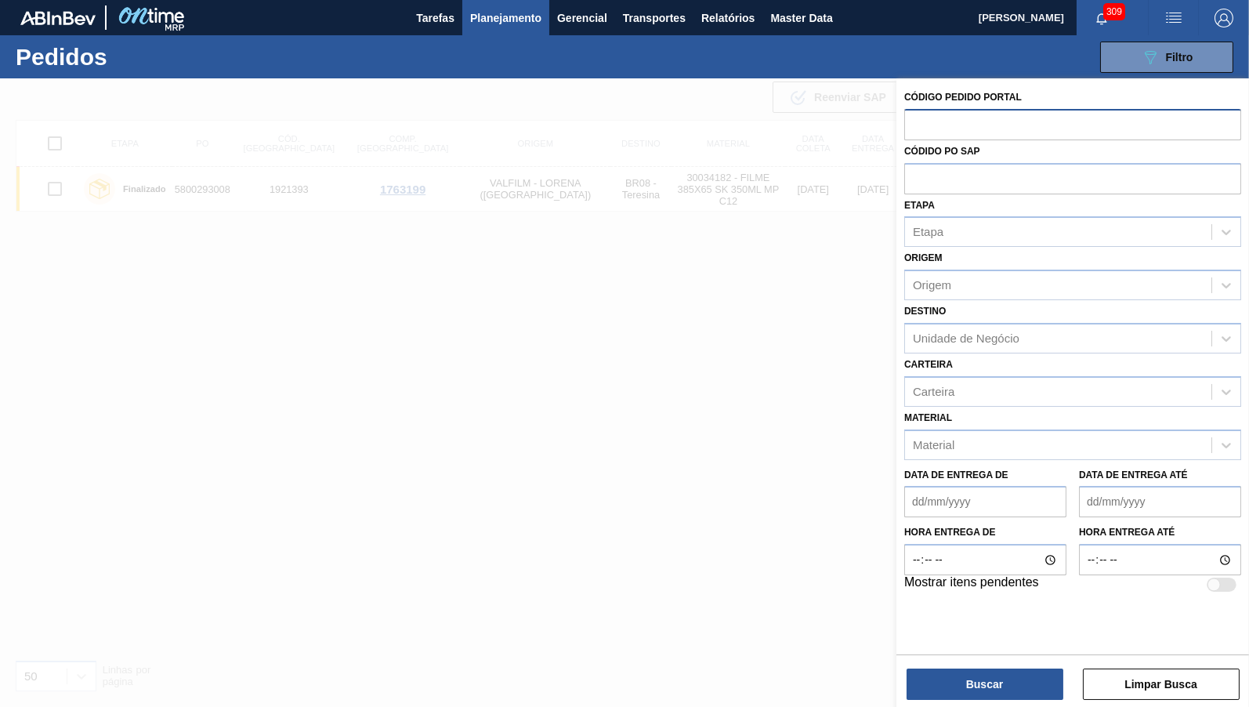
paste input "text"
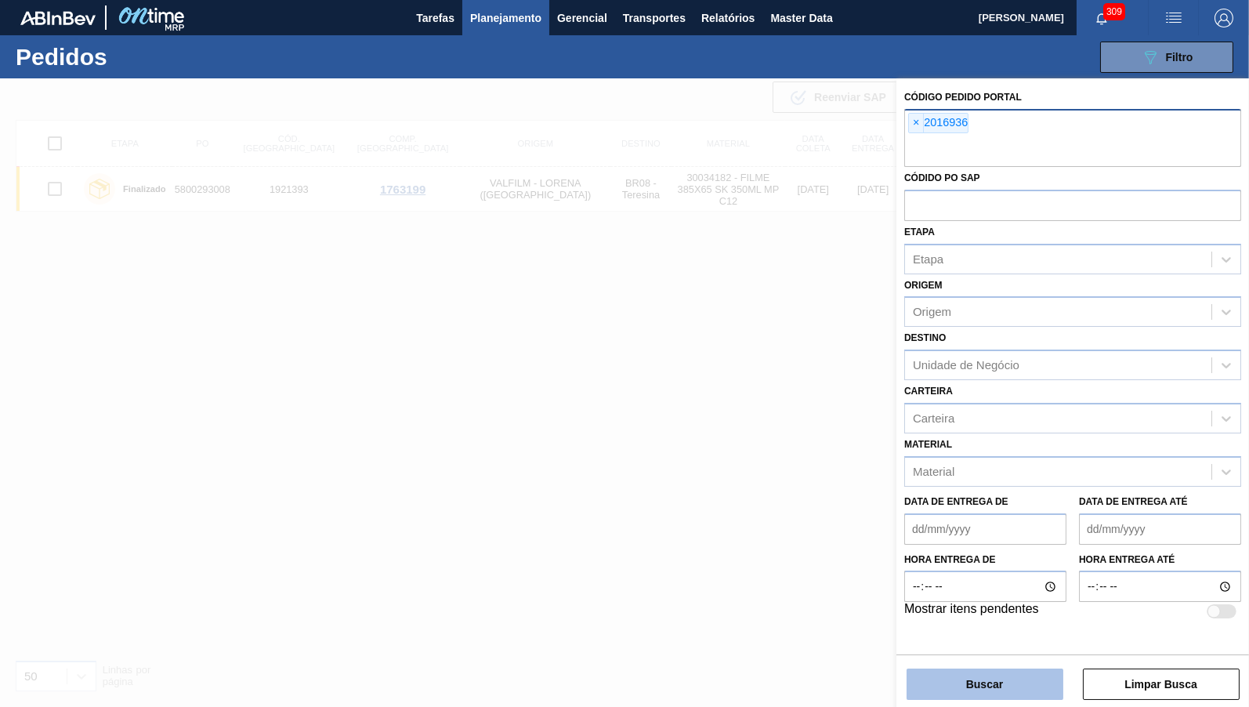
click at [979, 692] on button "Buscar" at bounding box center [985, 683] width 157 height 31
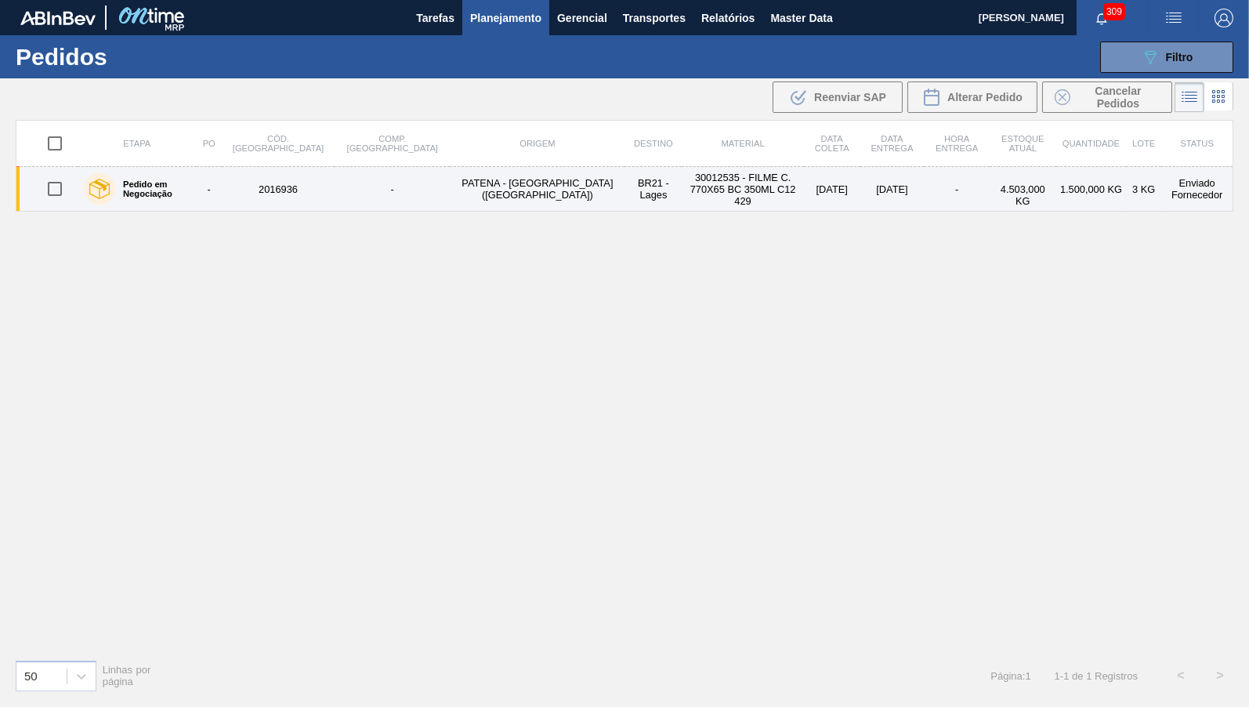
click at [134, 204] on div "Pedido em Negociação" at bounding box center [137, 188] width 114 height 39
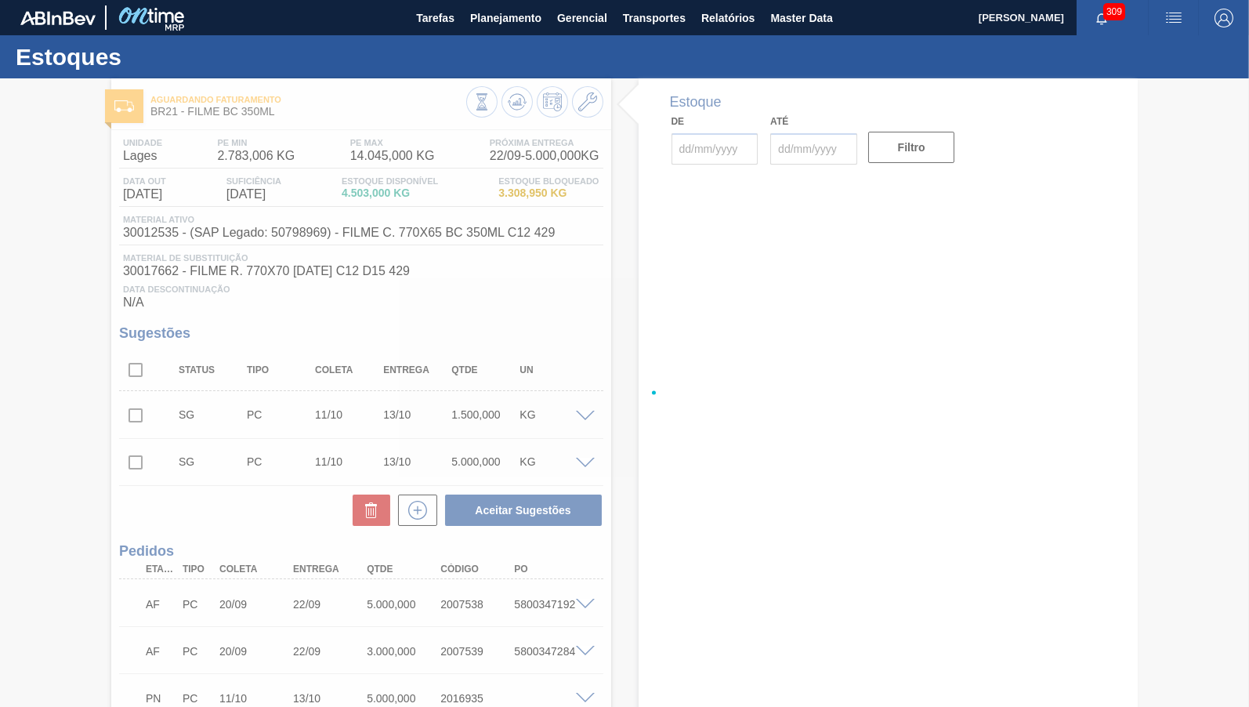
type input "[DATE]"
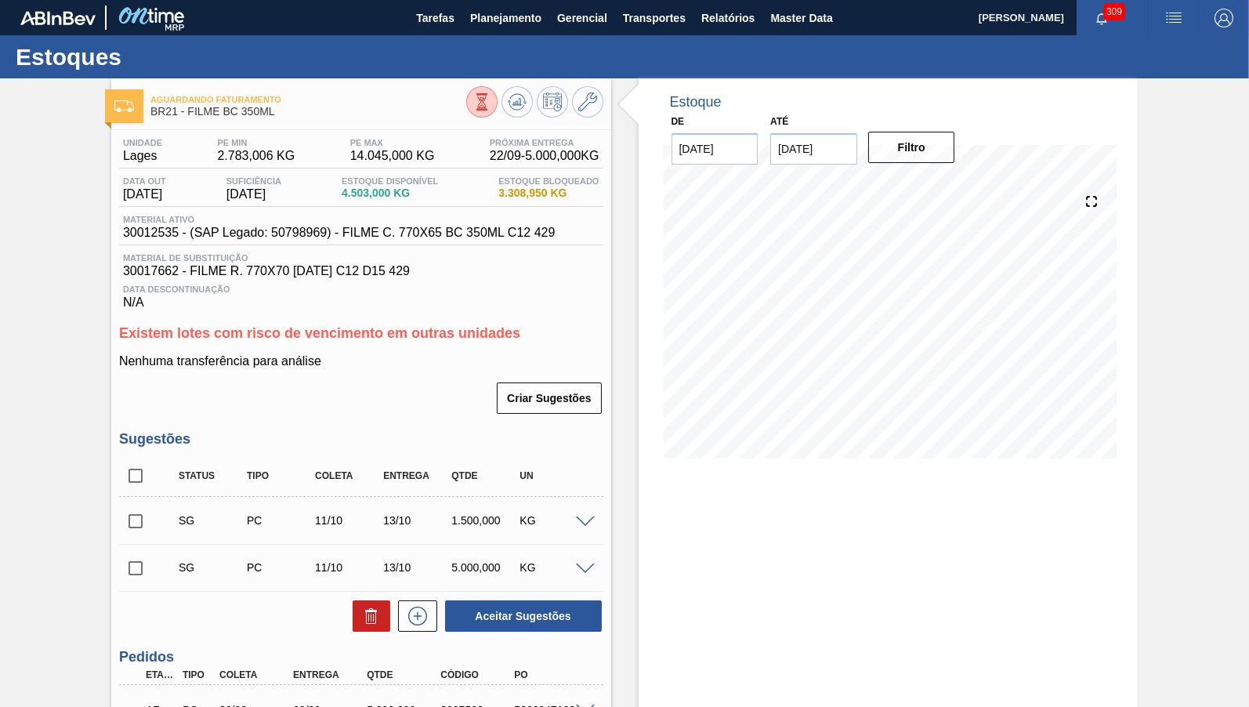
scroll to position [296, 0]
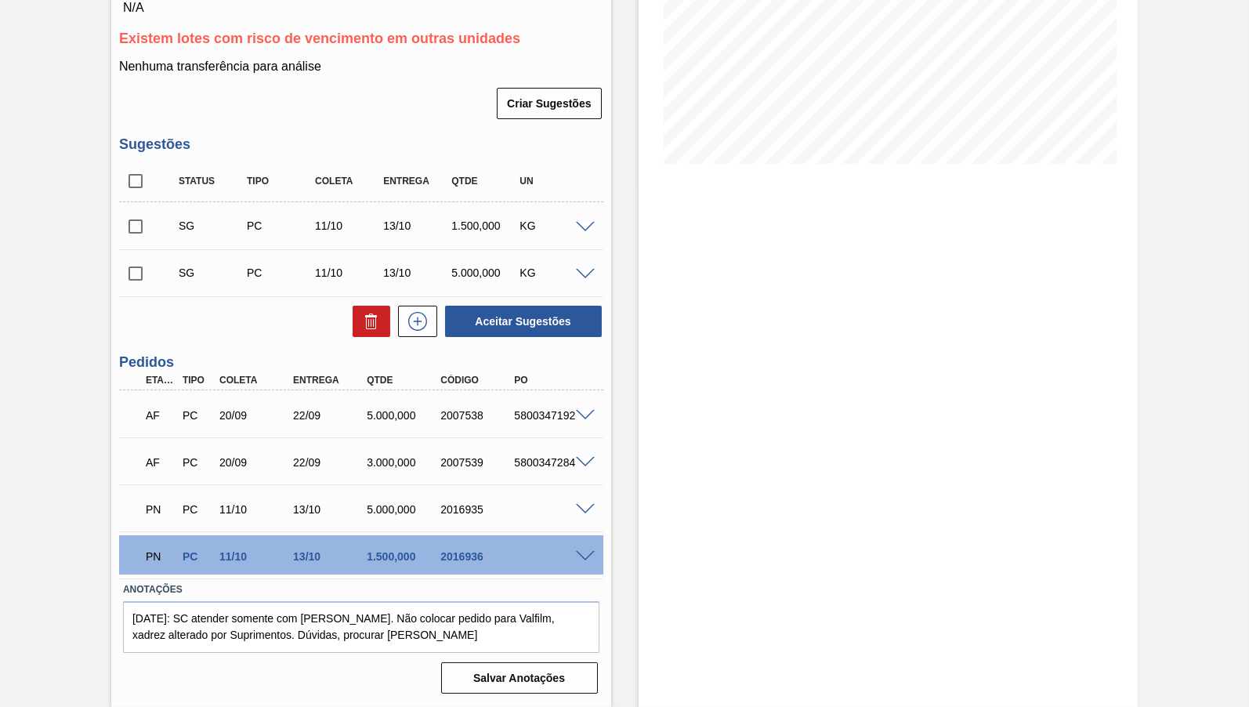
click at [579, 502] on div "PN PC 11/10 13/10 5.000,000 2016935" at bounding box center [361, 507] width 484 height 39
click at [583, 504] on div at bounding box center [587, 508] width 31 height 12
click at [587, 506] on span at bounding box center [585, 510] width 19 height 12
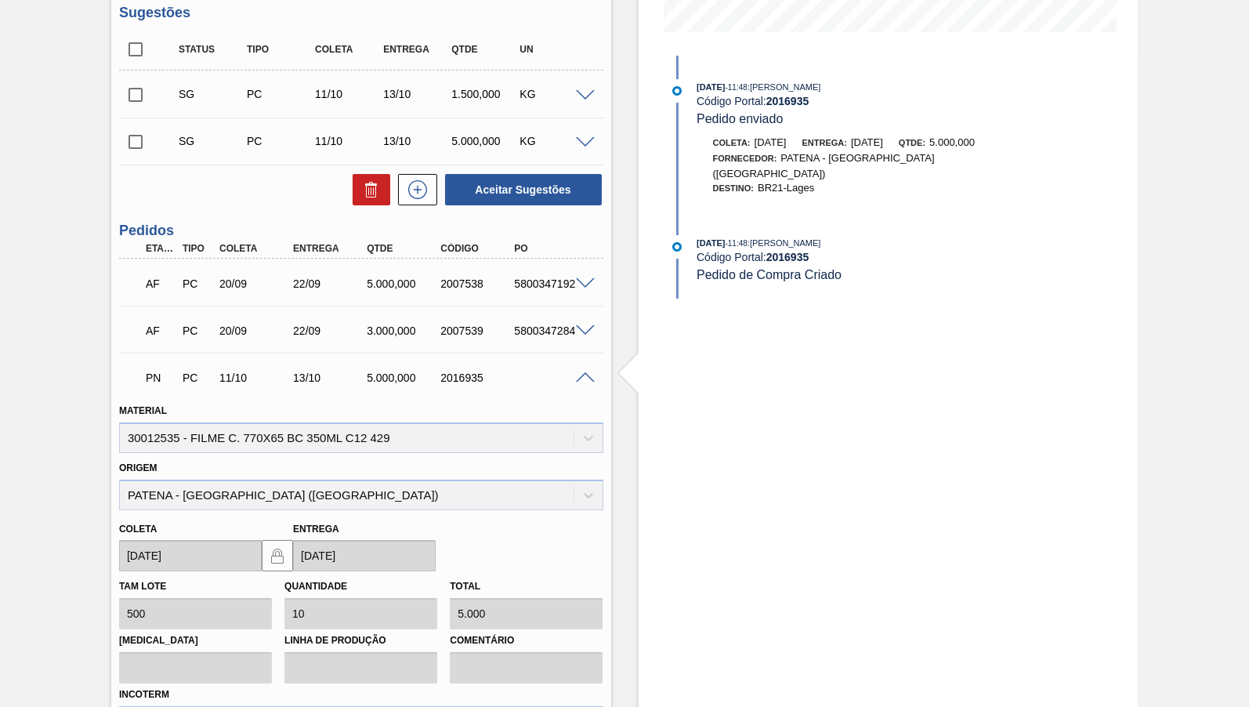
scroll to position [668, 0]
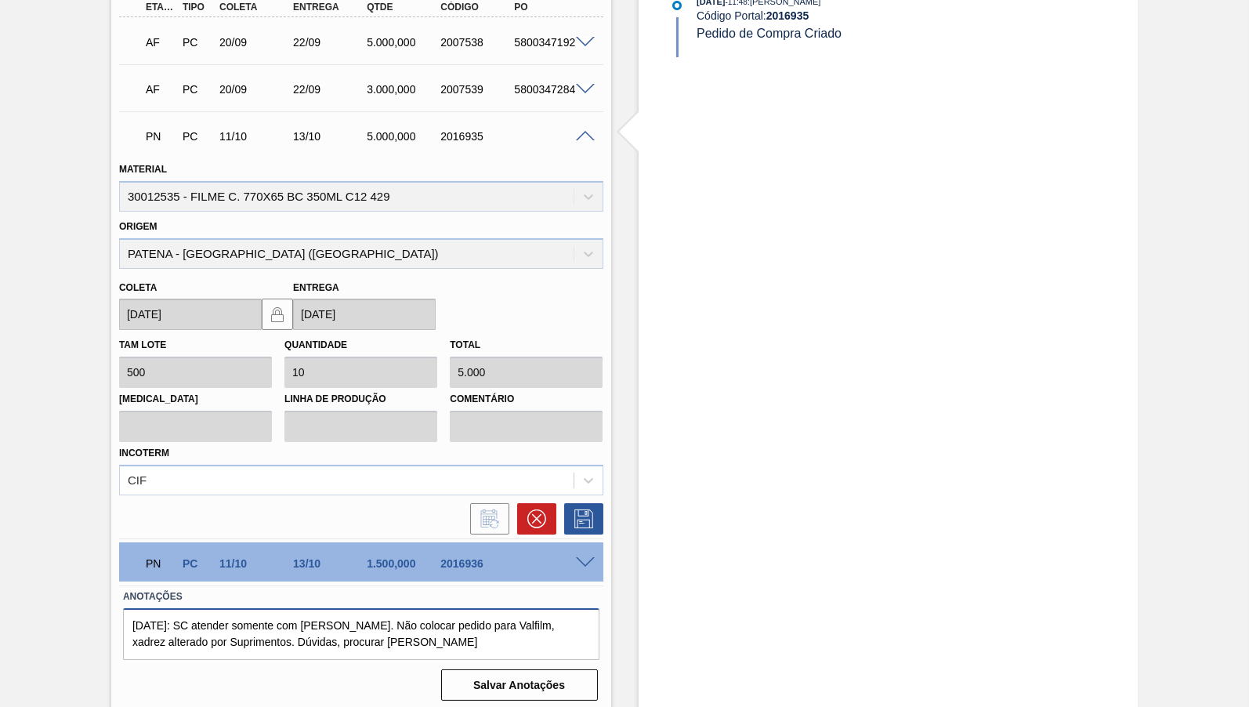
click at [369, 629] on textarea "[DATE]: SC atender somente com [PERSON_NAME]. Não colocar pedido para Valfilm, …" at bounding box center [361, 634] width 476 height 52
click at [589, 127] on div "PN PC 11/10 13/10 5.000,000 2016935" at bounding box center [361, 134] width 484 height 39
click at [580, 136] on span at bounding box center [585, 137] width 19 height 12
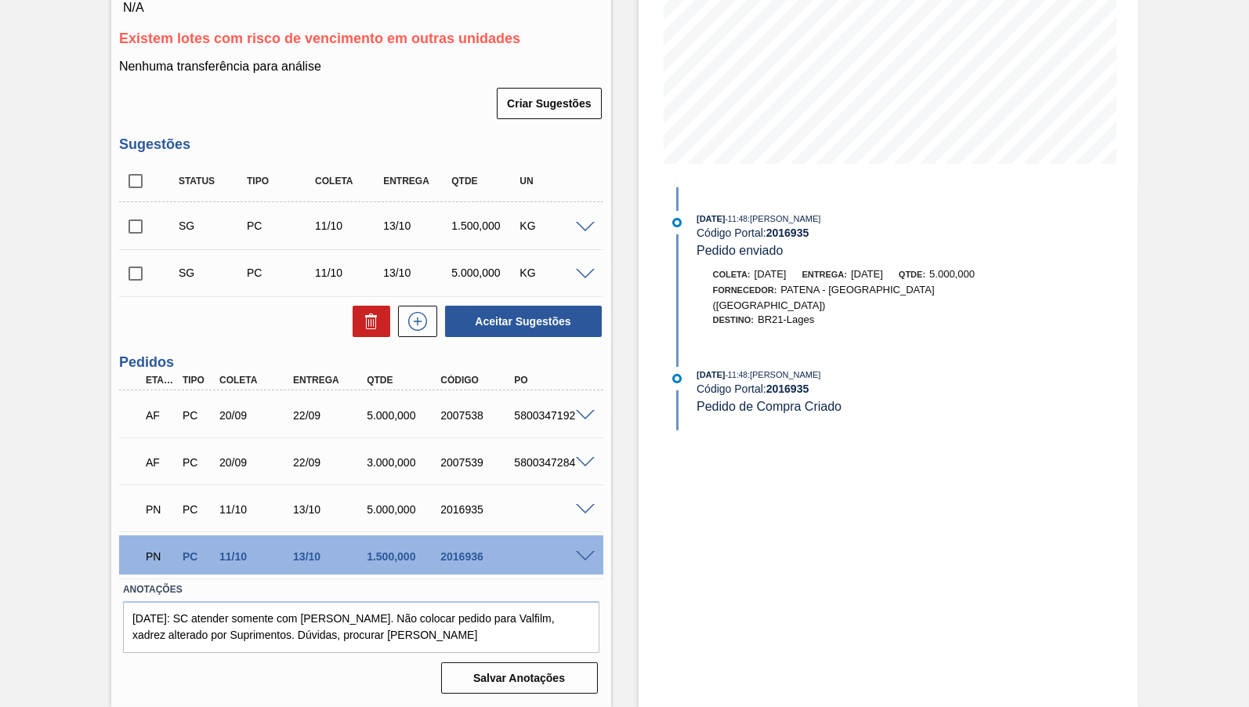
scroll to position [296, 0]
click at [582, 509] on span at bounding box center [585, 510] width 19 height 12
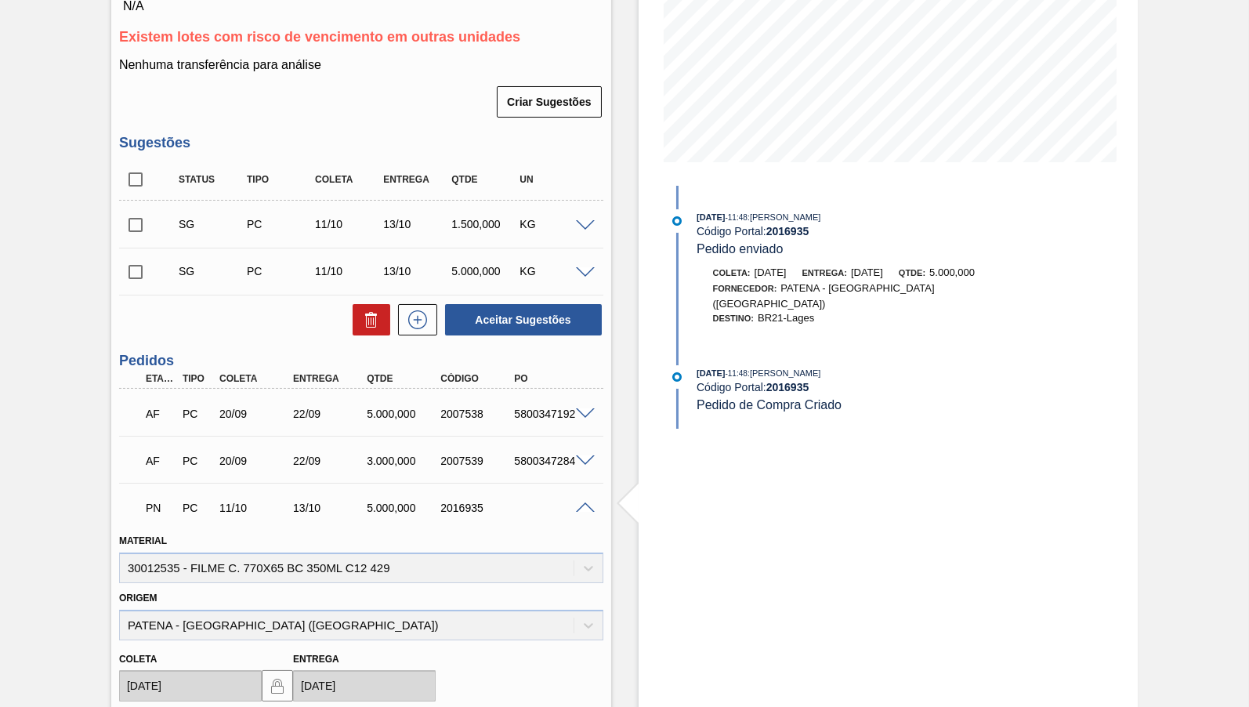
click at [574, 515] on div "PN PC 11/10 13/10 5.000,000 2016935" at bounding box center [357, 506] width 443 height 31
click at [579, 513] on span at bounding box center [585, 508] width 19 height 12
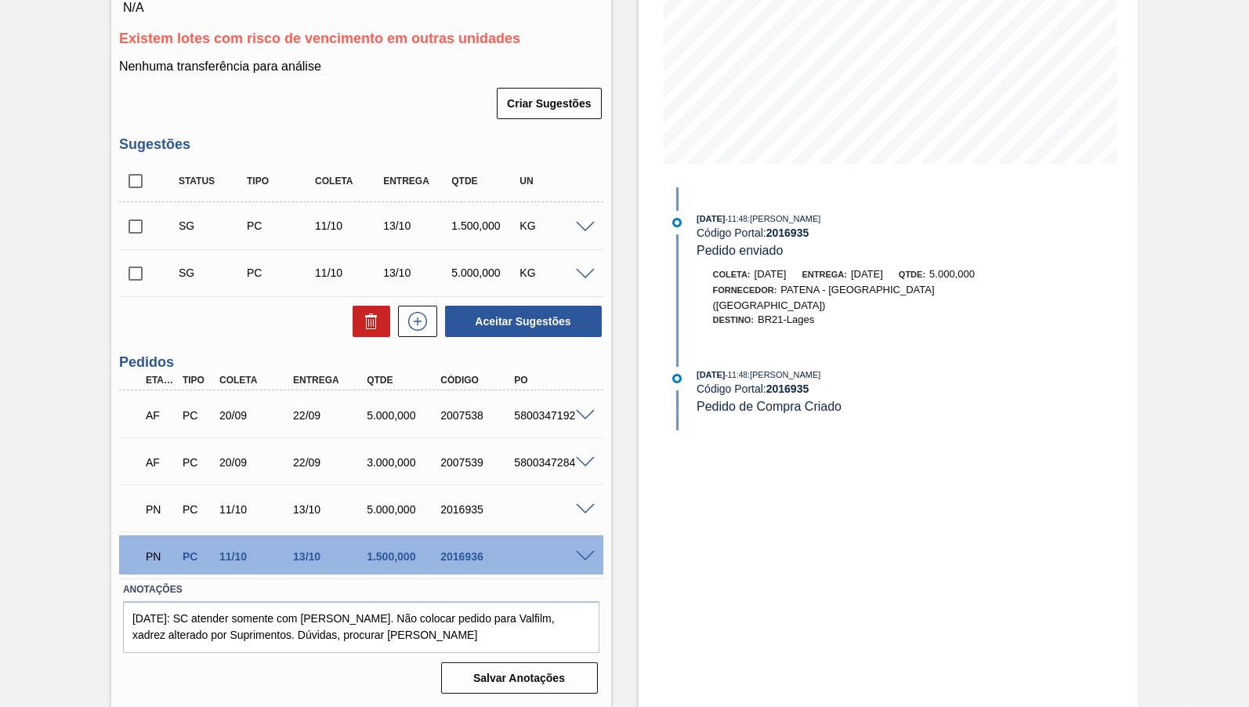
click at [585, 551] on span at bounding box center [585, 557] width 19 height 12
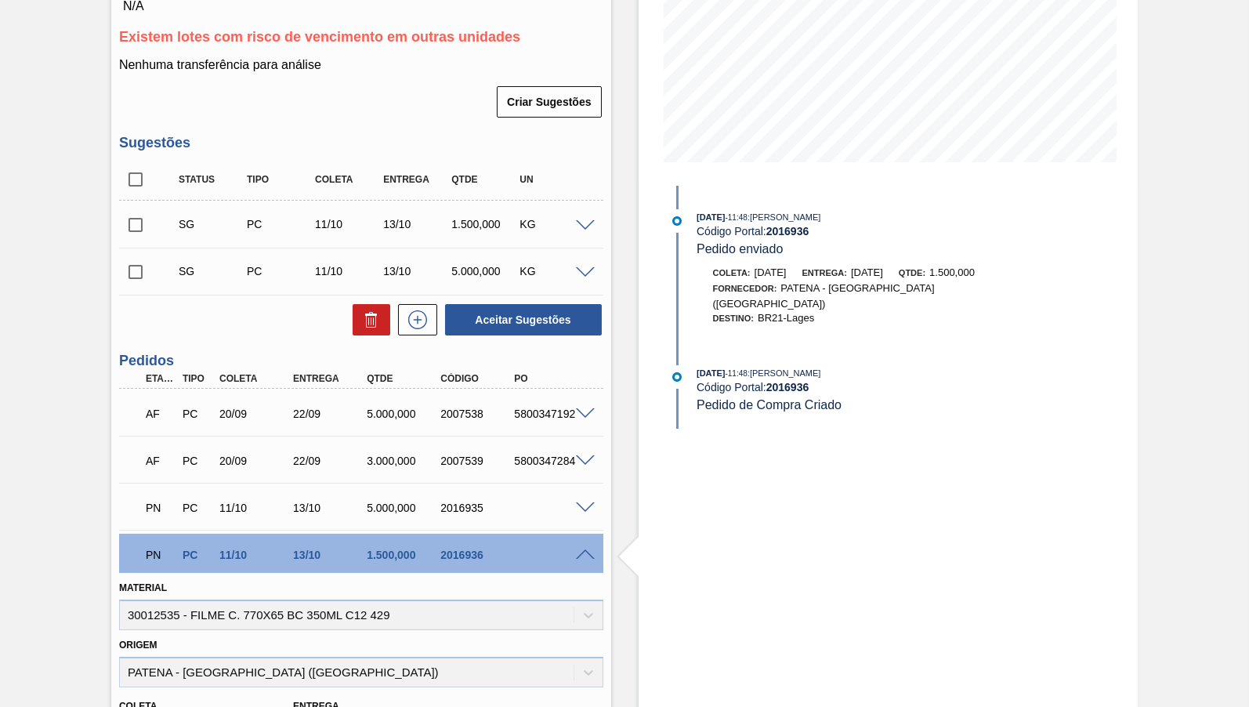
click at [461, 545] on div "PN PC 11/10 13/10 1.500,000 2016936" at bounding box center [357, 553] width 443 height 31
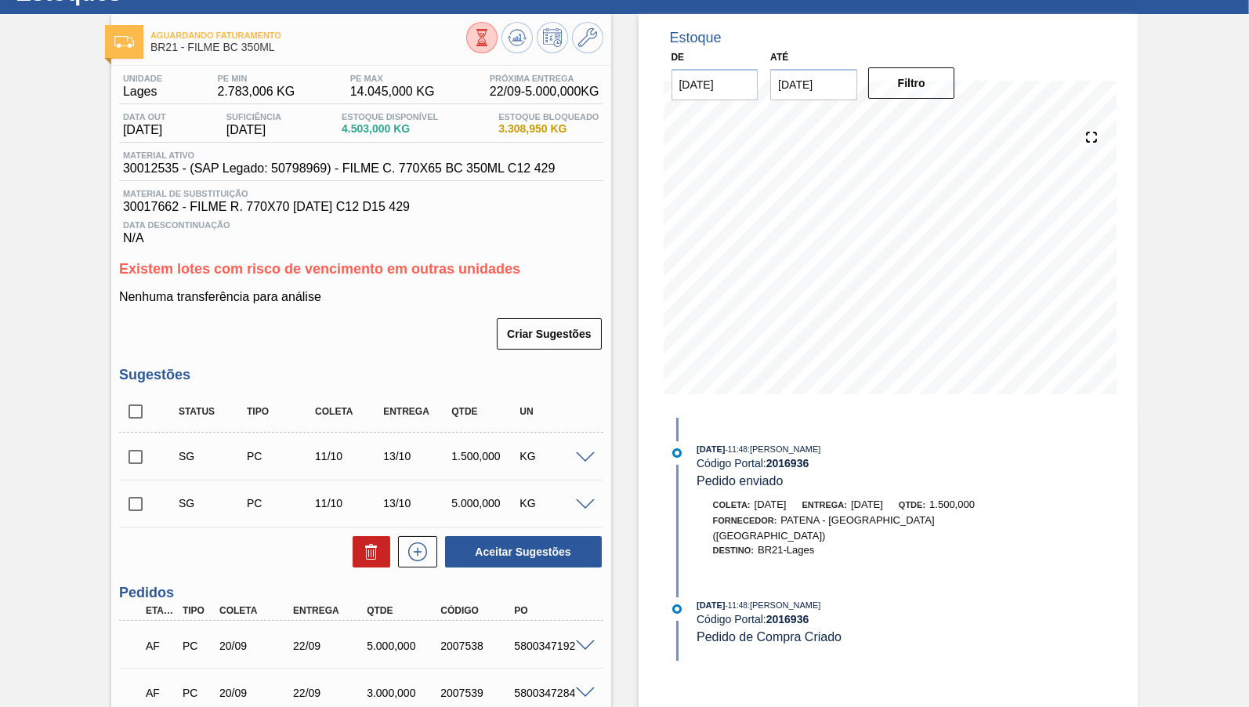
scroll to position [63, 0]
